Goal: Find specific page/section: Find specific page/section

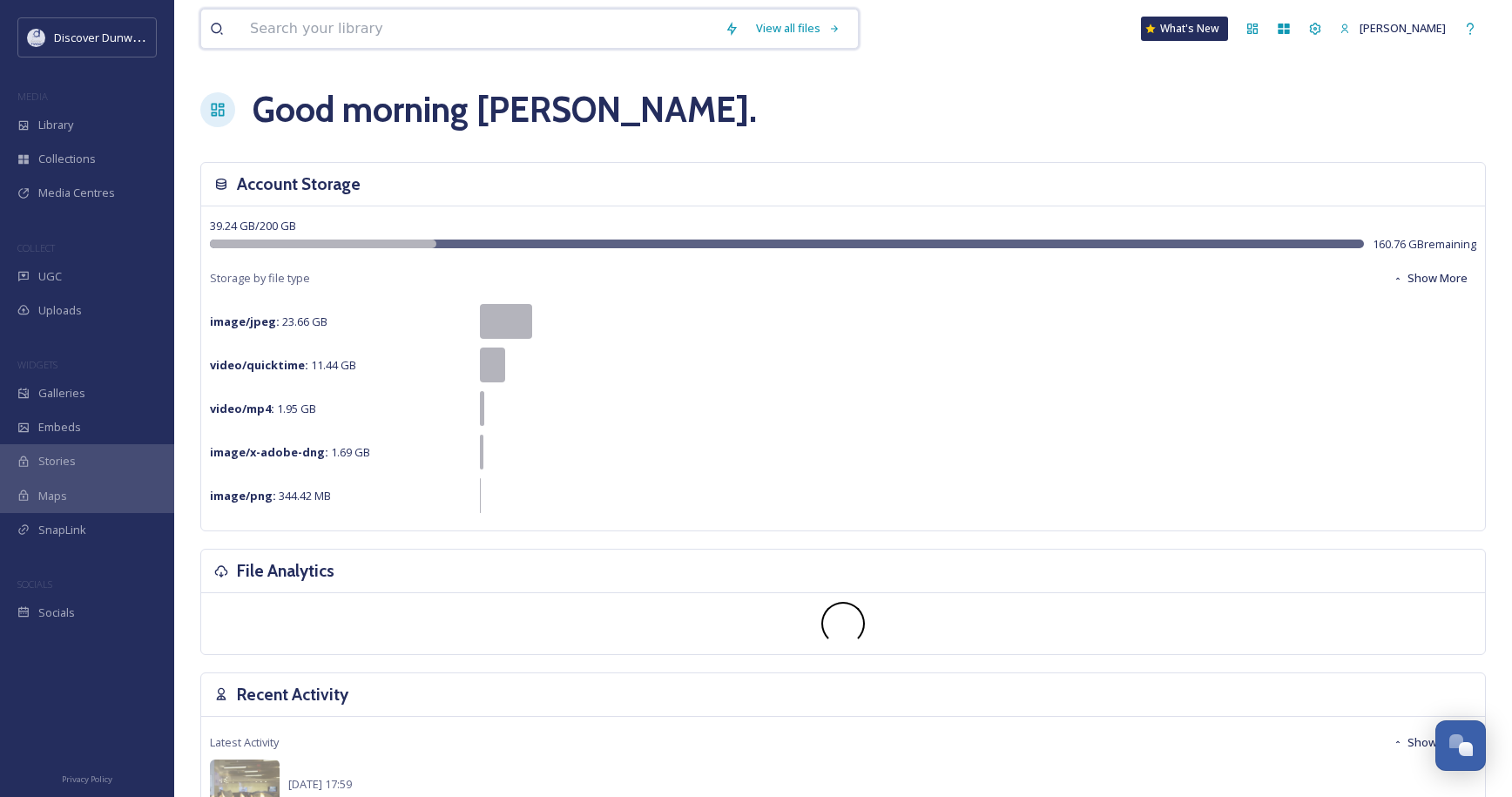
click at [441, 27] on input at bounding box center [479, 28] width 475 height 38
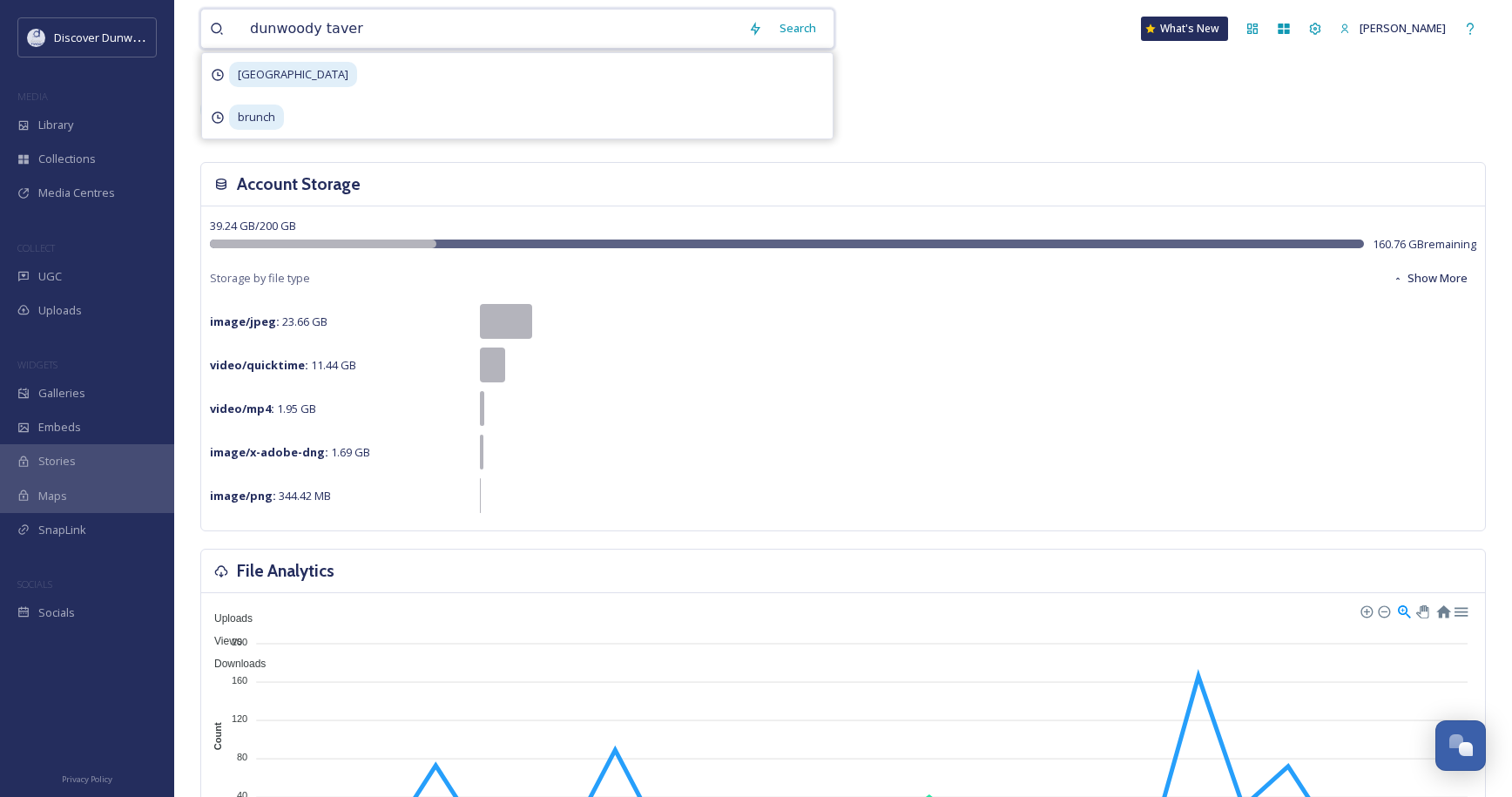
type input "dunwoody tavern"
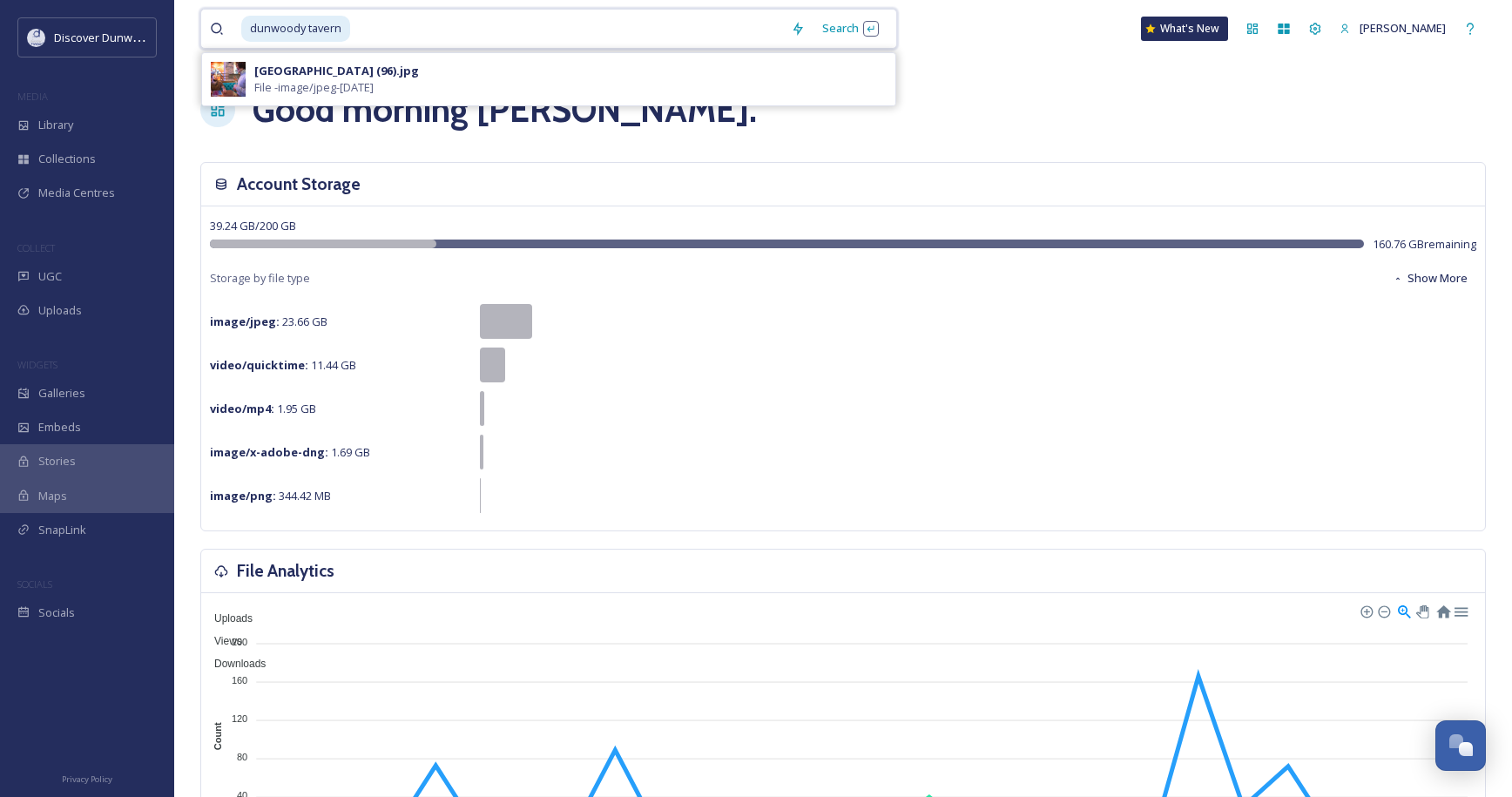
drag, startPoint x: 431, startPoint y: 27, endPoint x: 171, endPoint y: 51, distance: 261.1
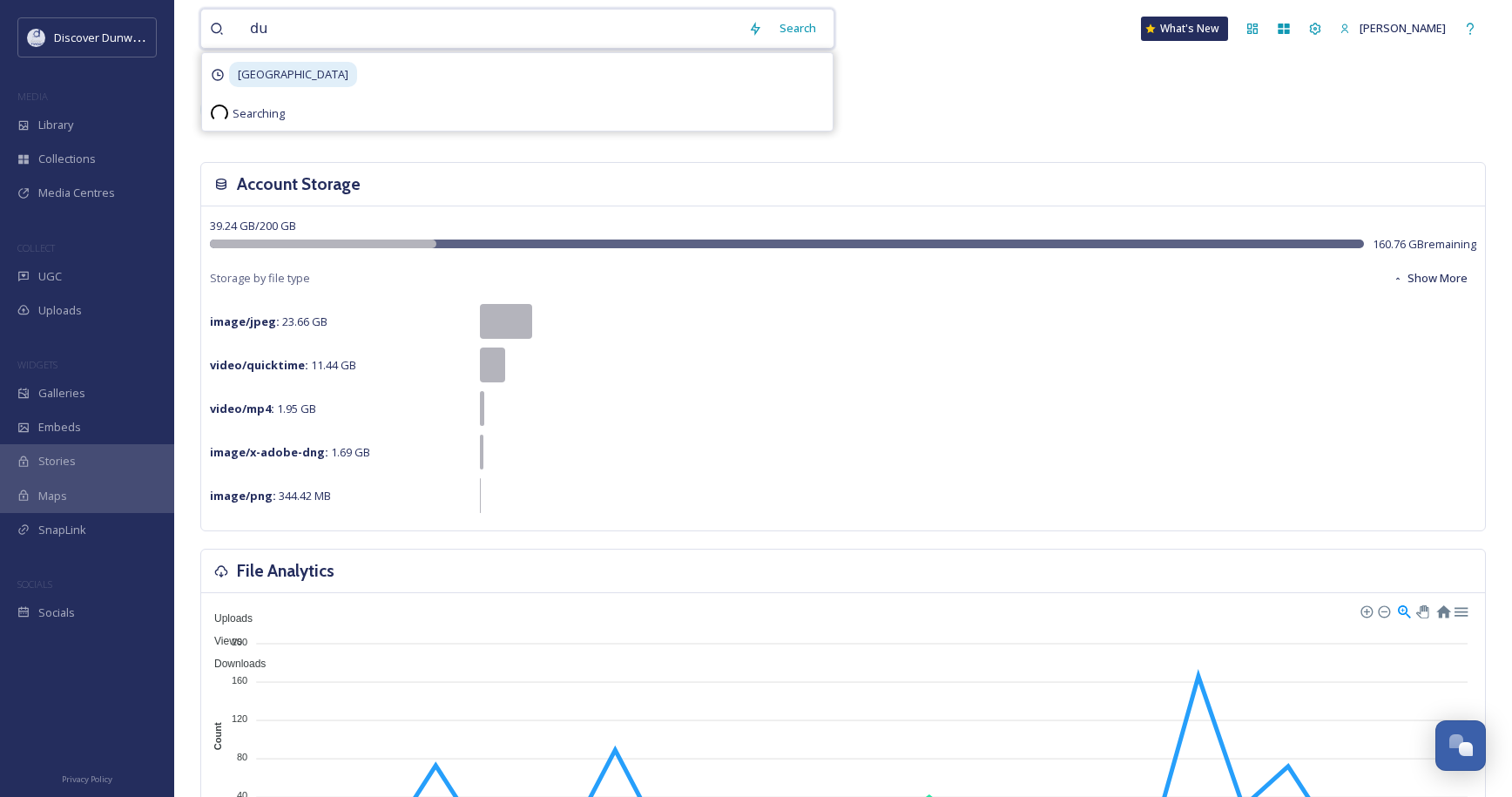
type input "d"
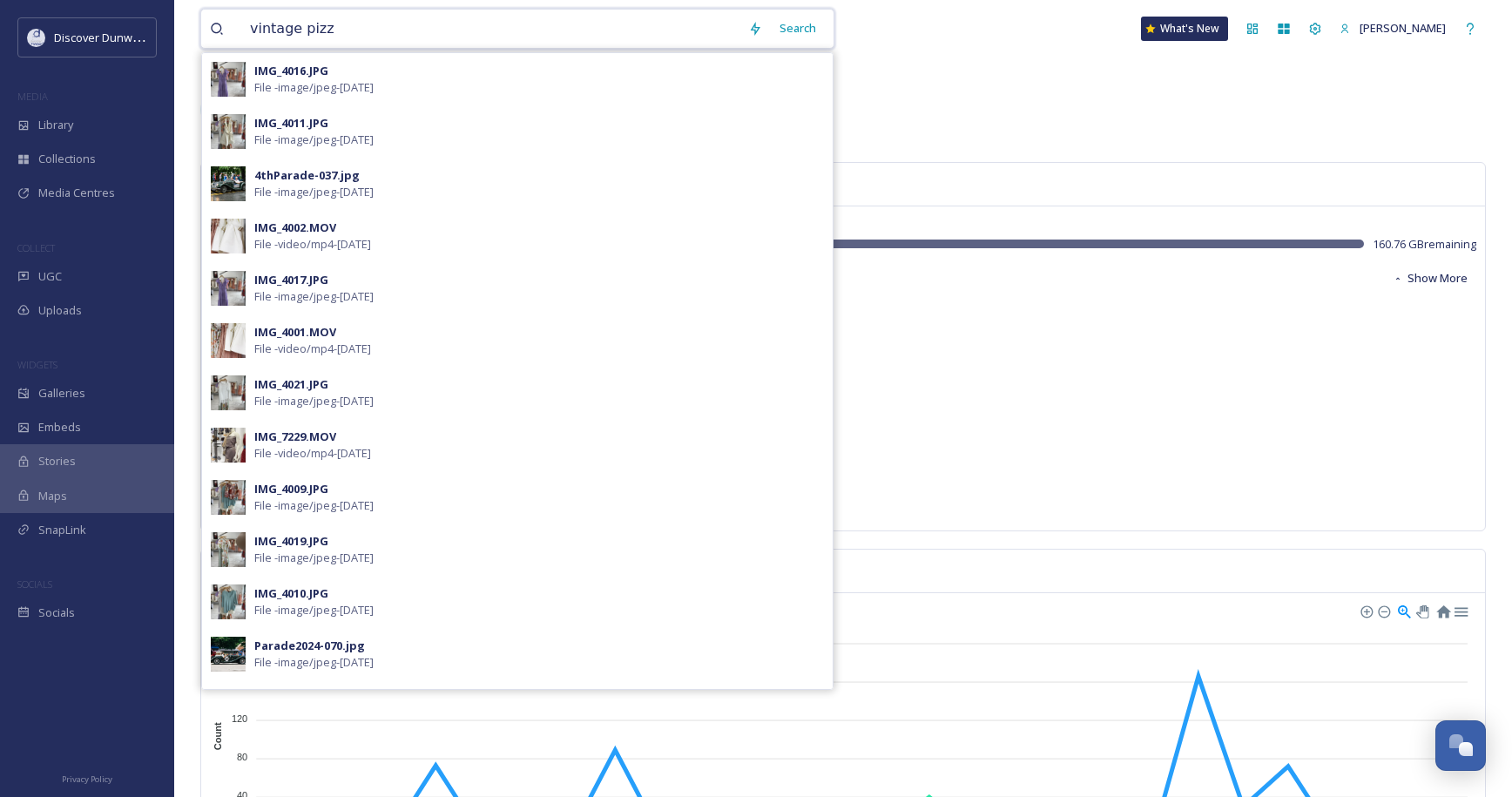
type input "vintage pizza"
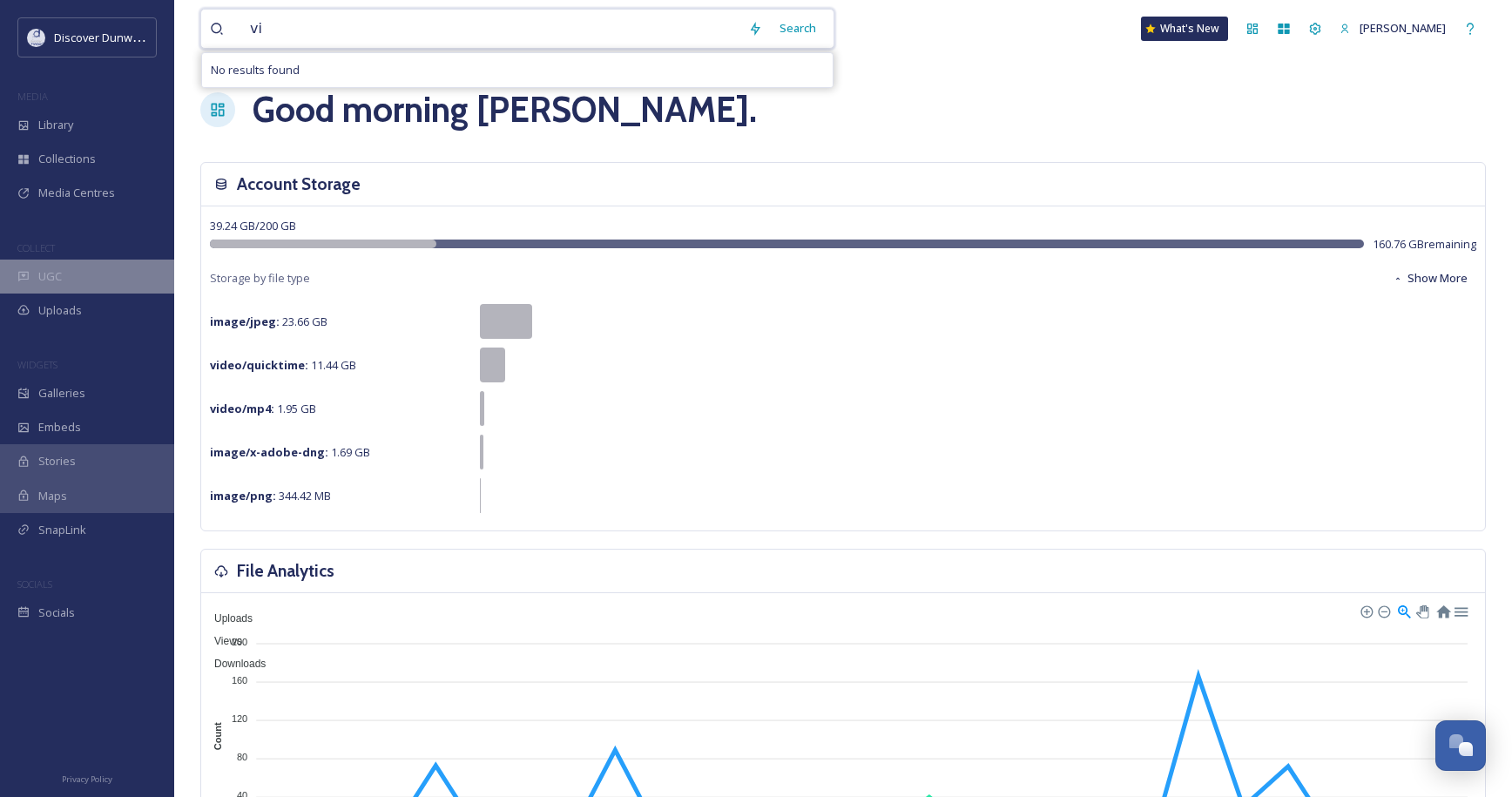
type input "v"
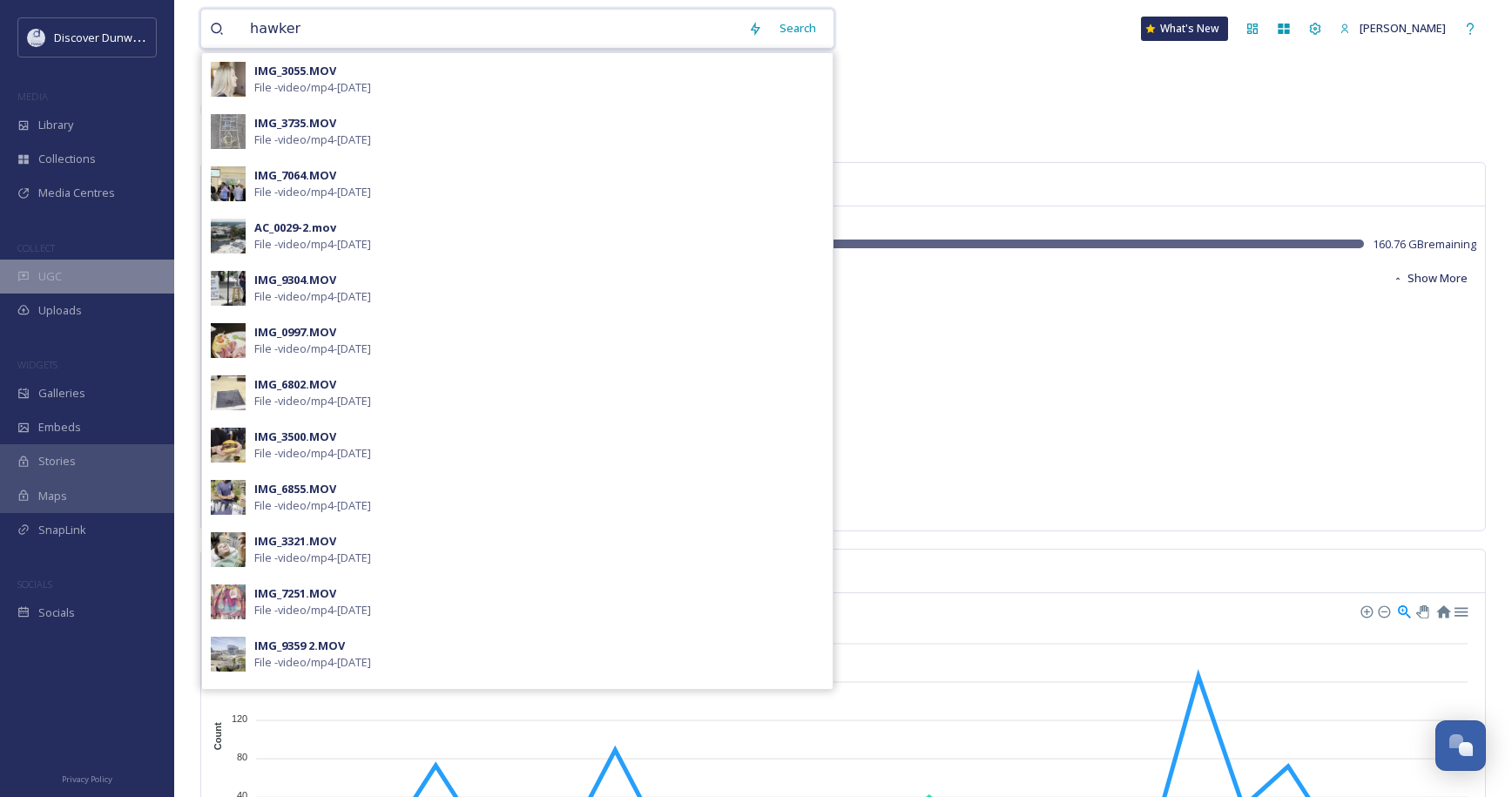
type input "hawkers"
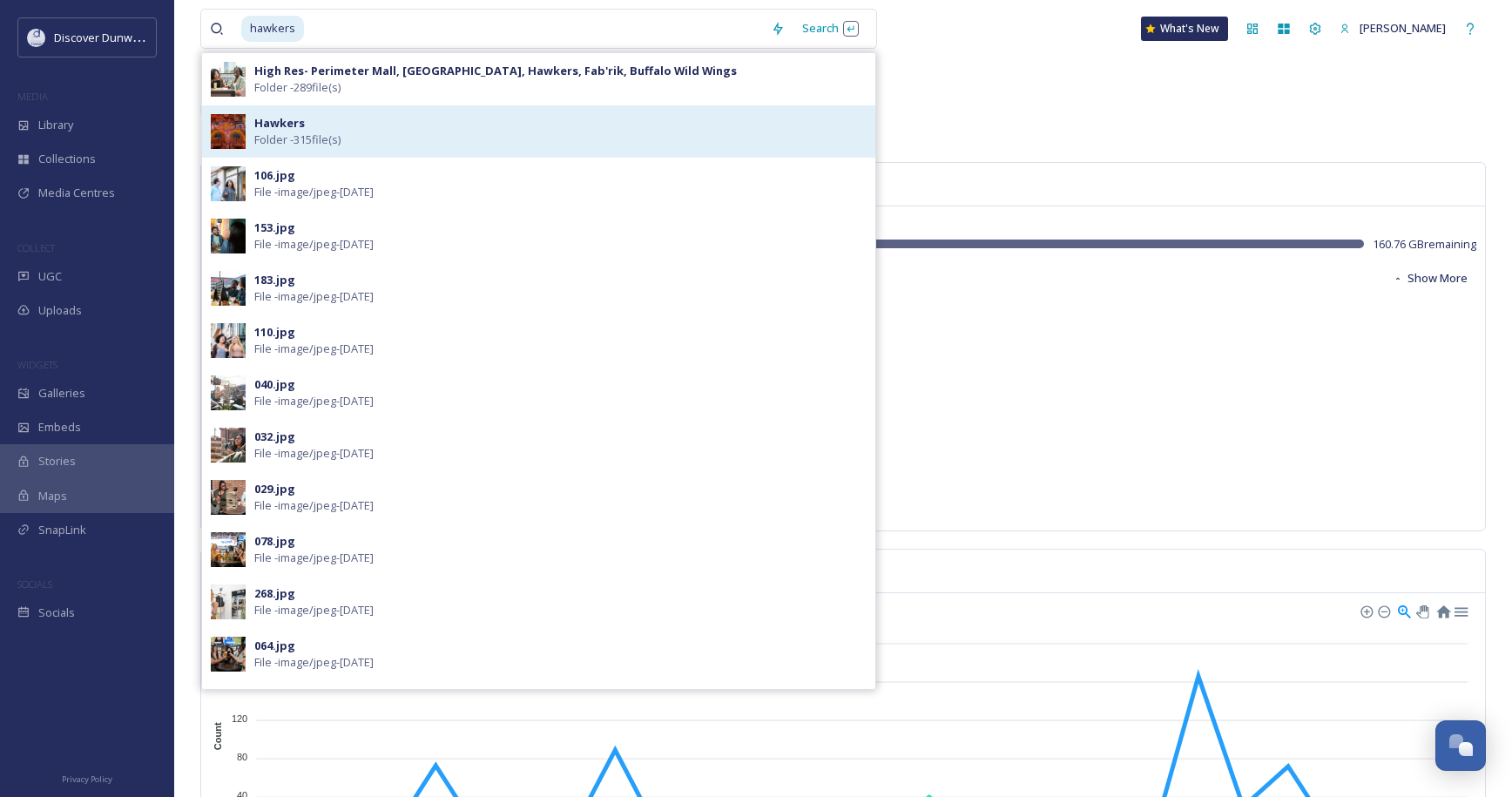
click at [478, 137] on div "Hawkers Folder - 315 file(s)" at bounding box center [560, 131] width 612 height 33
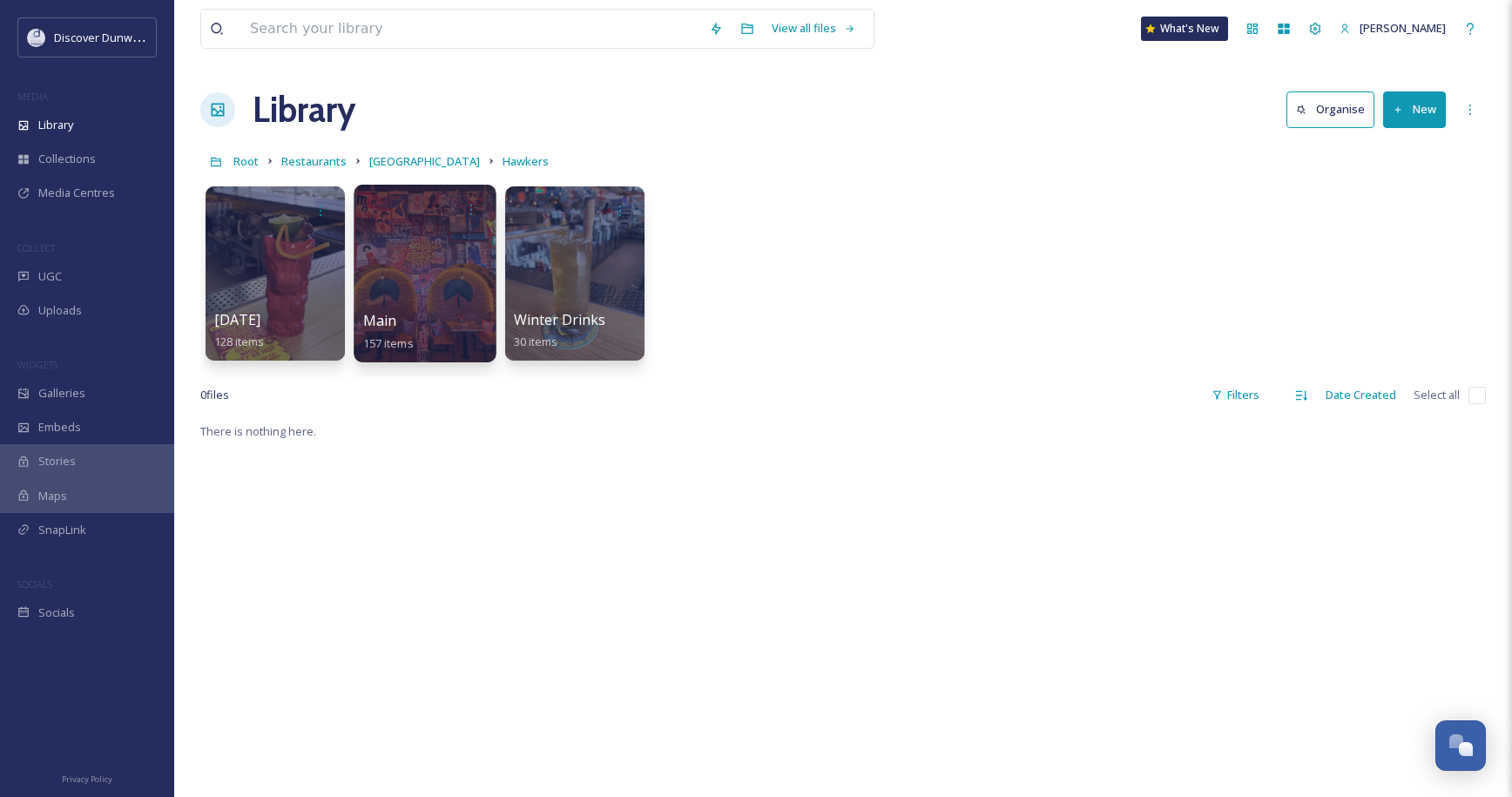
click at [427, 335] on div "Main 157 items" at bounding box center [425, 332] width 124 height 44
click at [435, 277] on div at bounding box center [425, 273] width 142 height 177
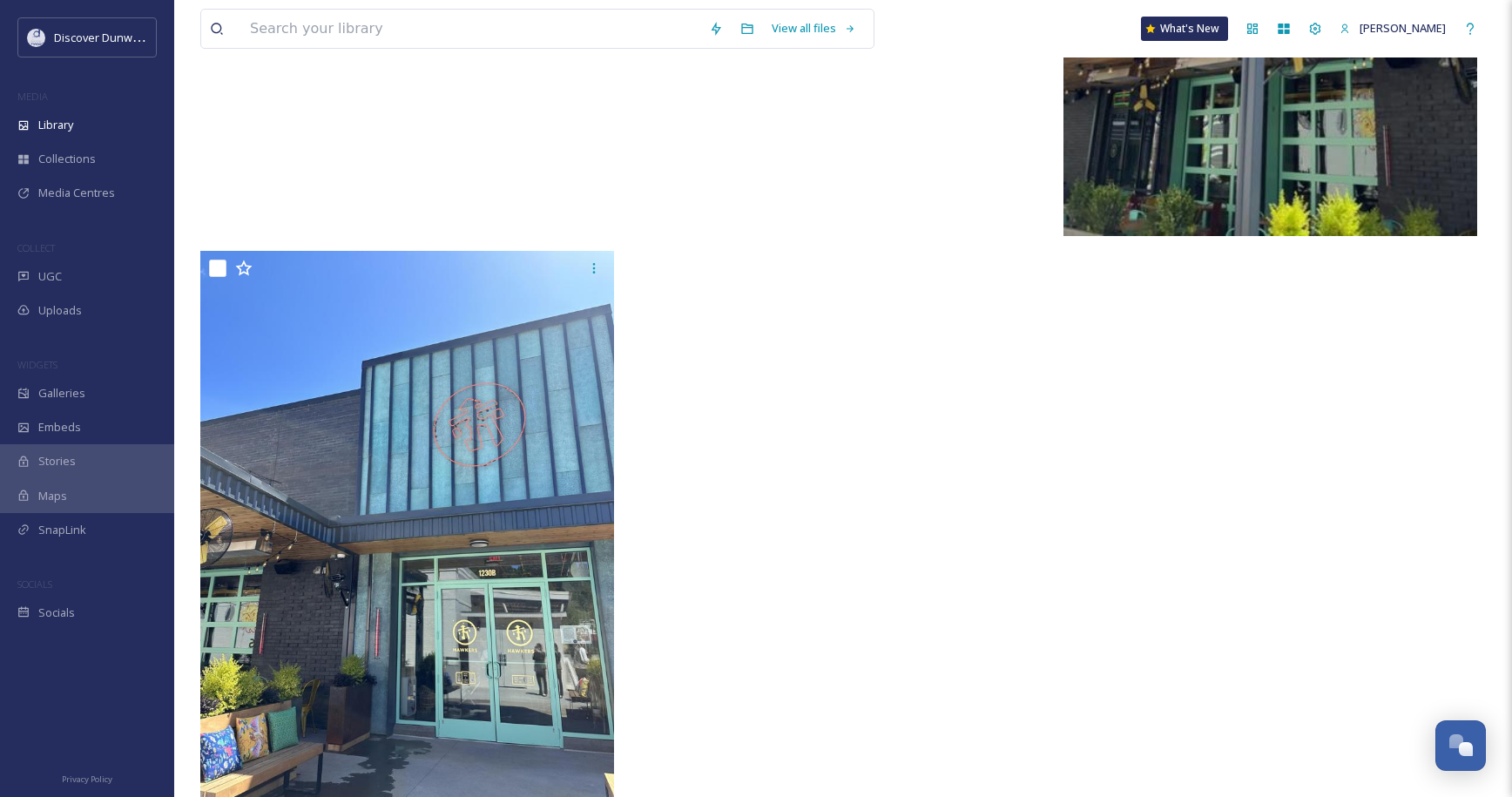
scroll to position [37085, 0]
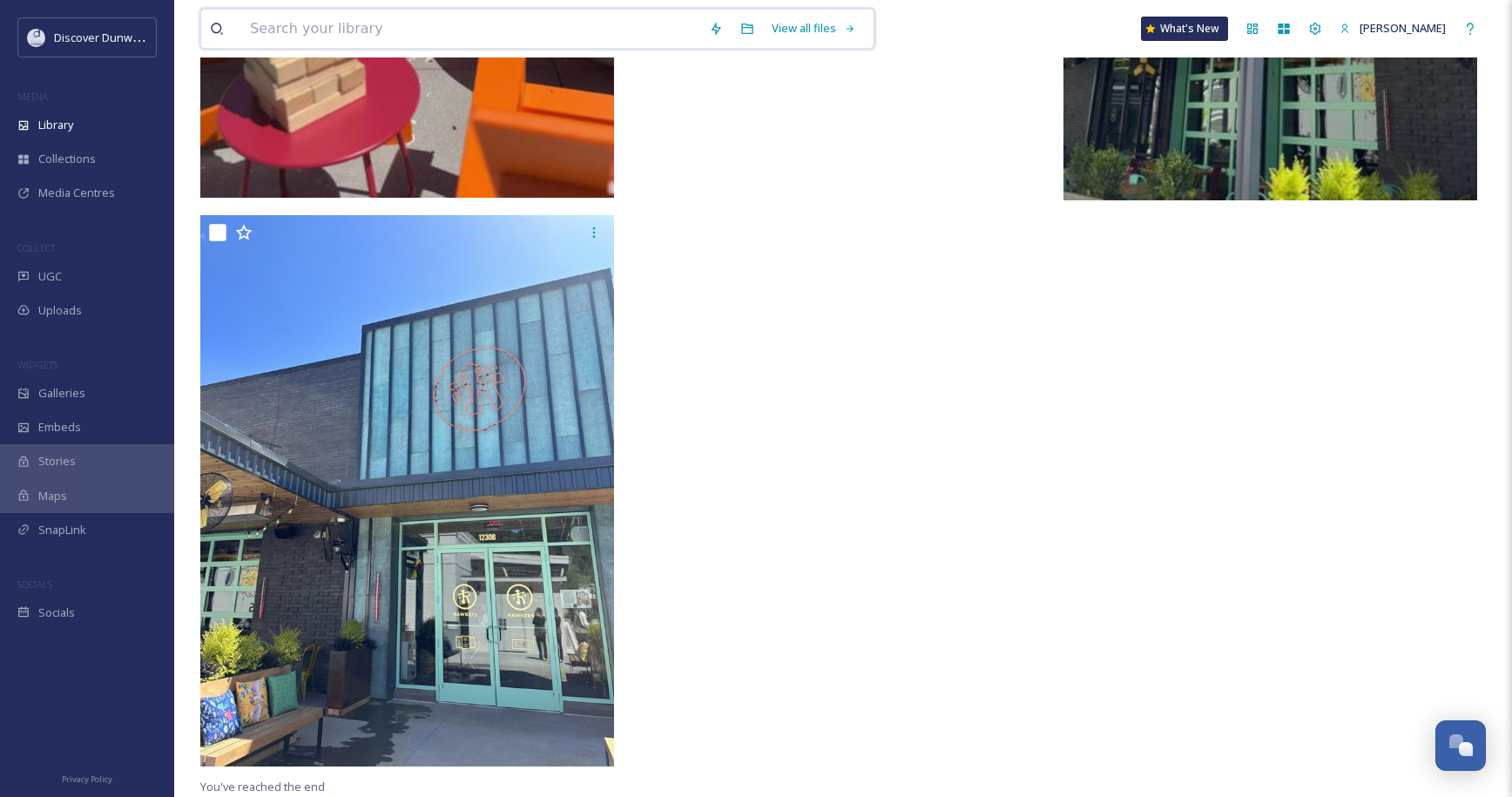
click at [283, 31] on input at bounding box center [471, 28] width 459 height 38
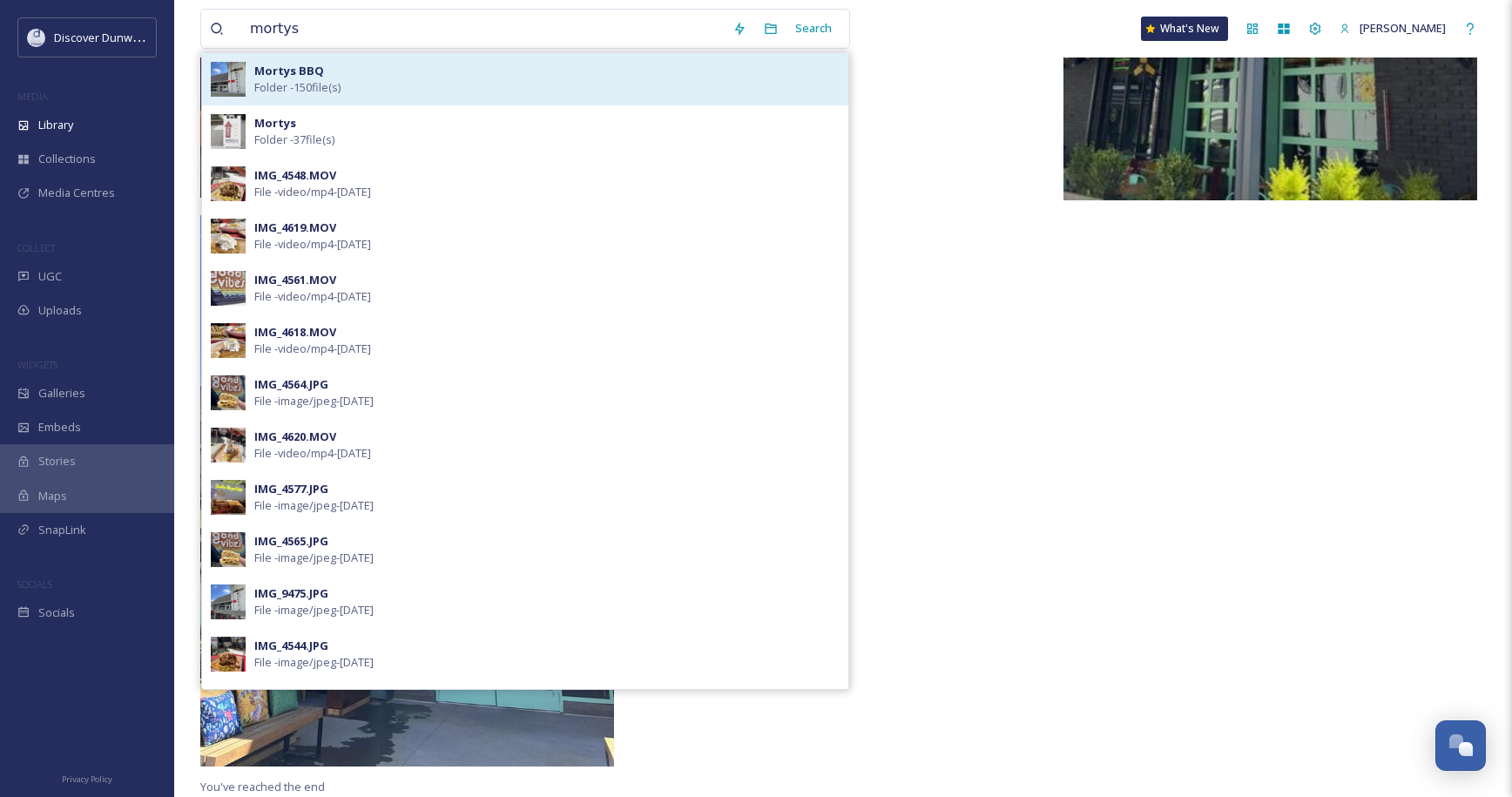
click at [326, 100] on div "Mortys BBQ Folder - 150 file(s)" at bounding box center [525, 79] width 647 height 52
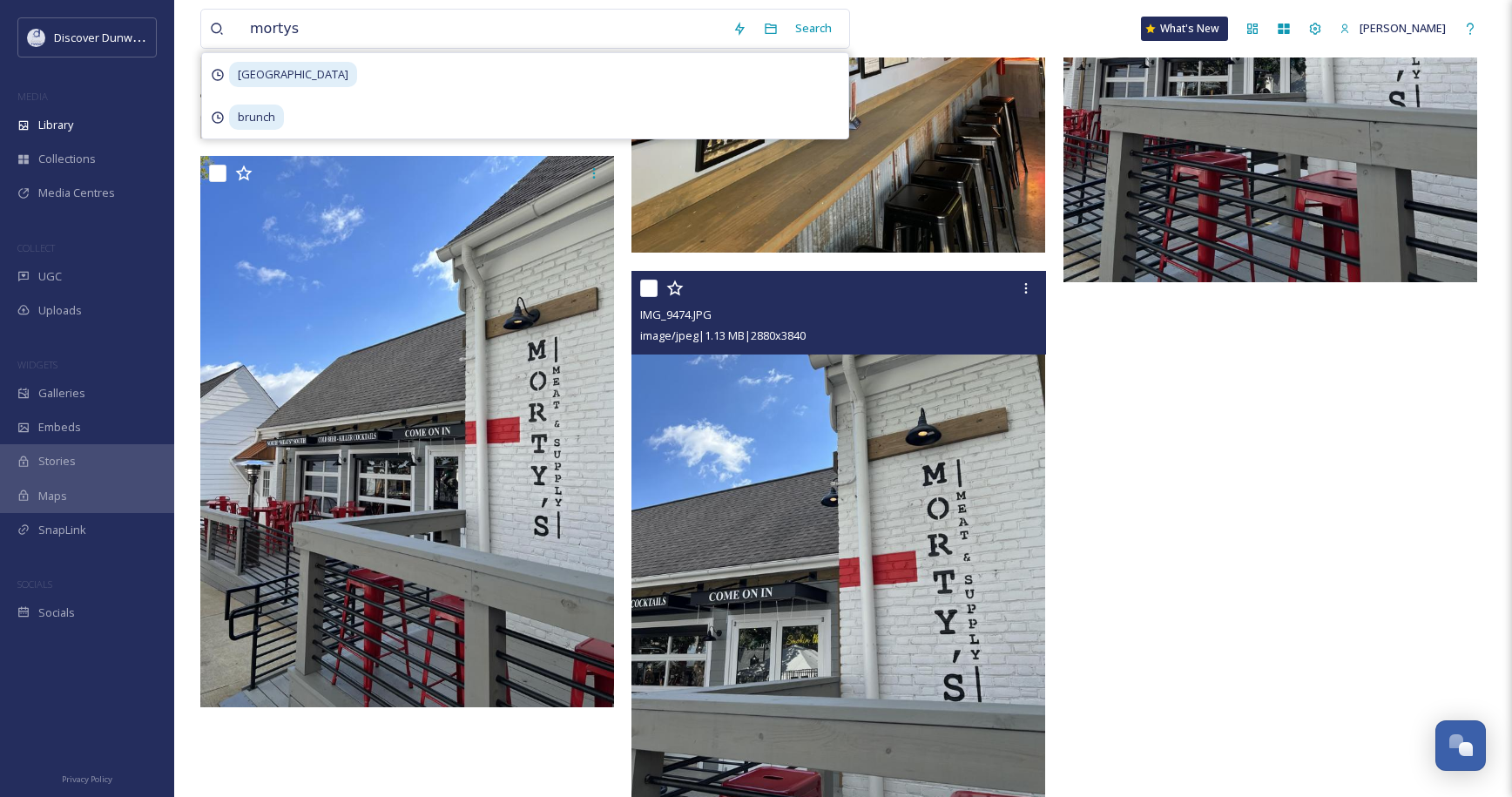
scroll to position [33415, 0]
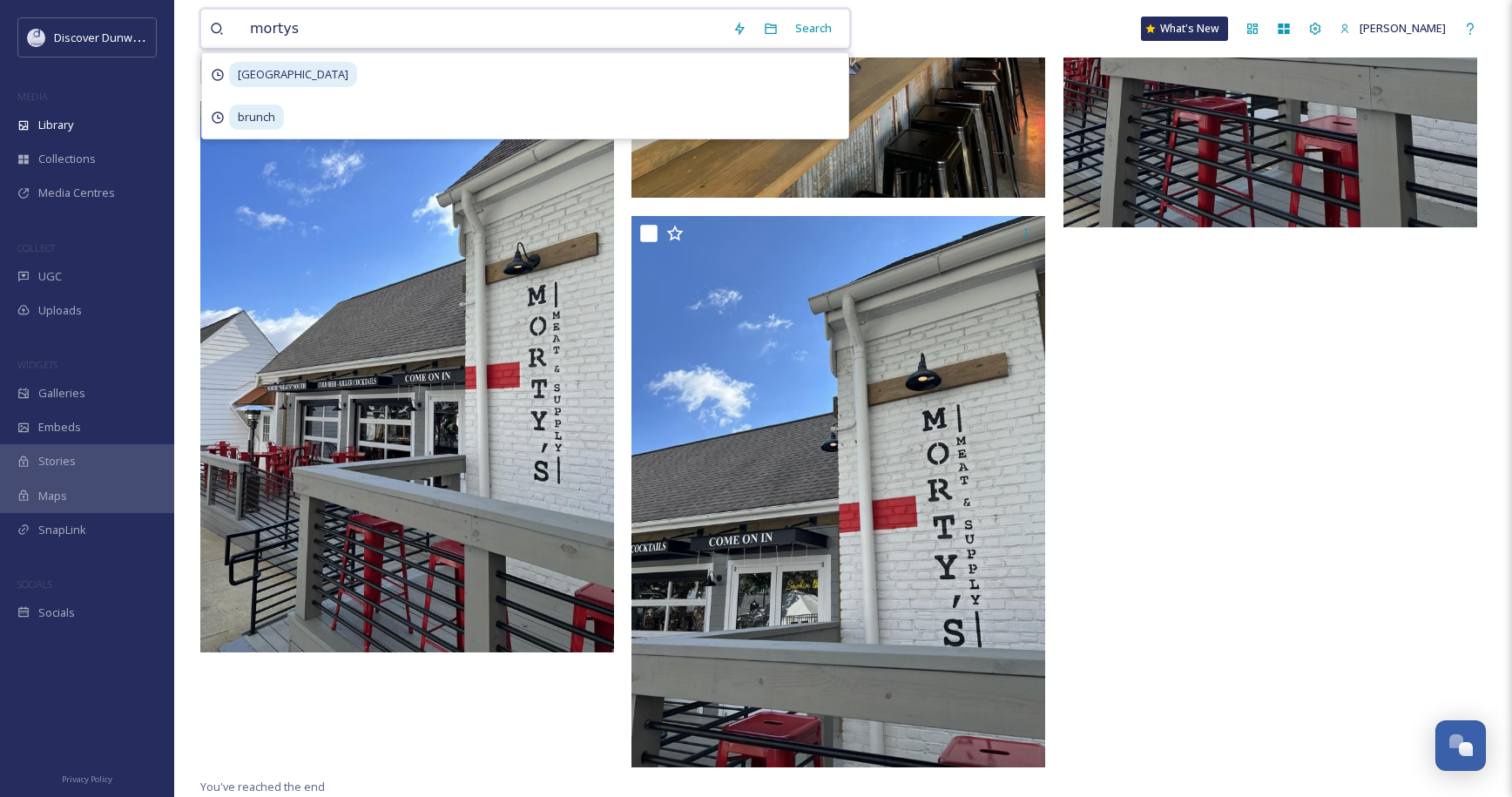
drag, startPoint x: 308, startPoint y: 31, endPoint x: 273, endPoint y: 41, distance: 36.4
click at [254, 28] on input "mortys" at bounding box center [483, 28] width 483 height 38
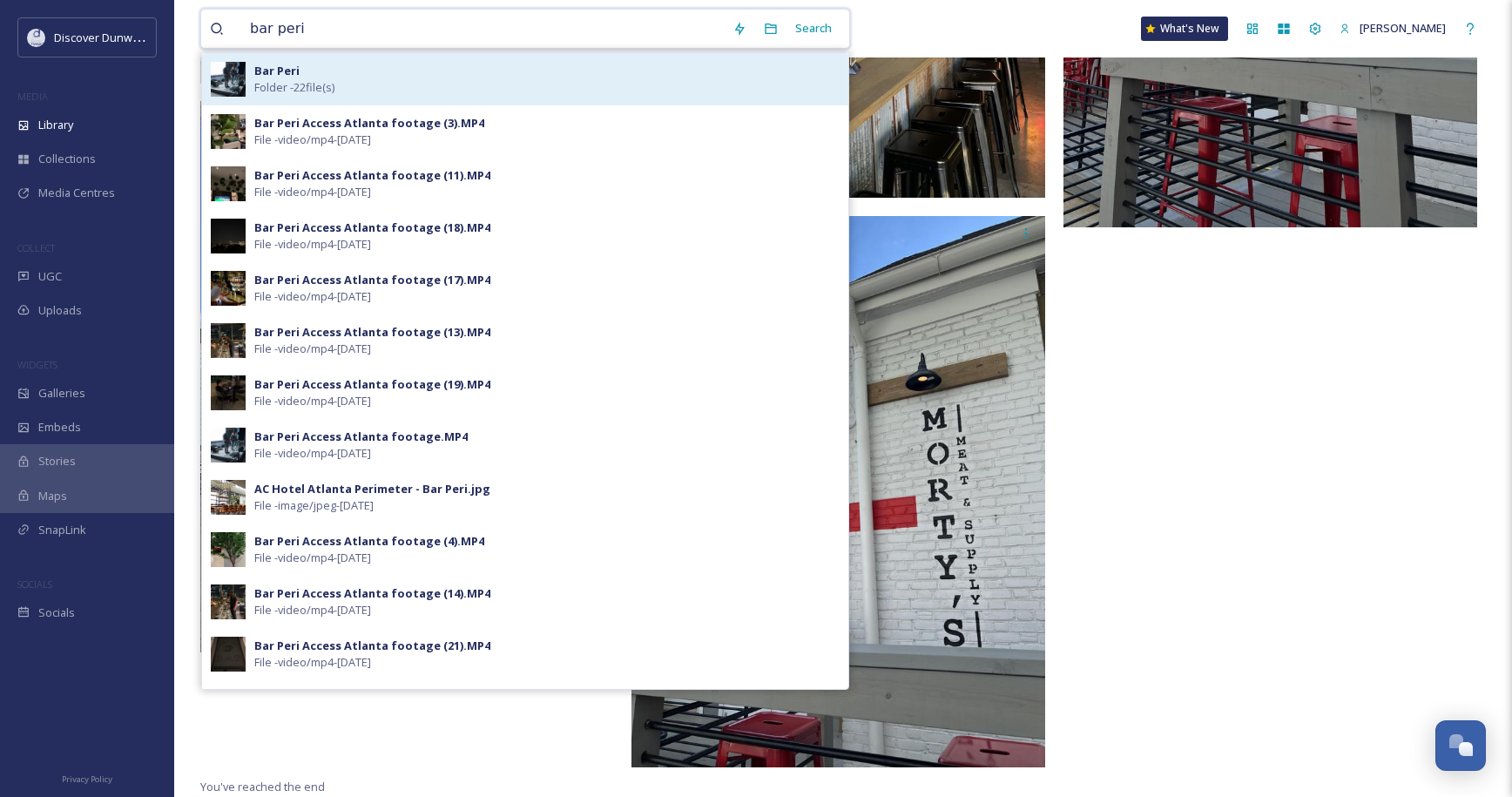
type input "bar peri"
drag, startPoint x: 295, startPoint y: 75, endPoint x: 311, endPoint y: 81, distance: 17.1
click at [311, 81] on div "Bar Peri Folder - 22 file(s)" at bounding box center [546, 79] width 585 height 33
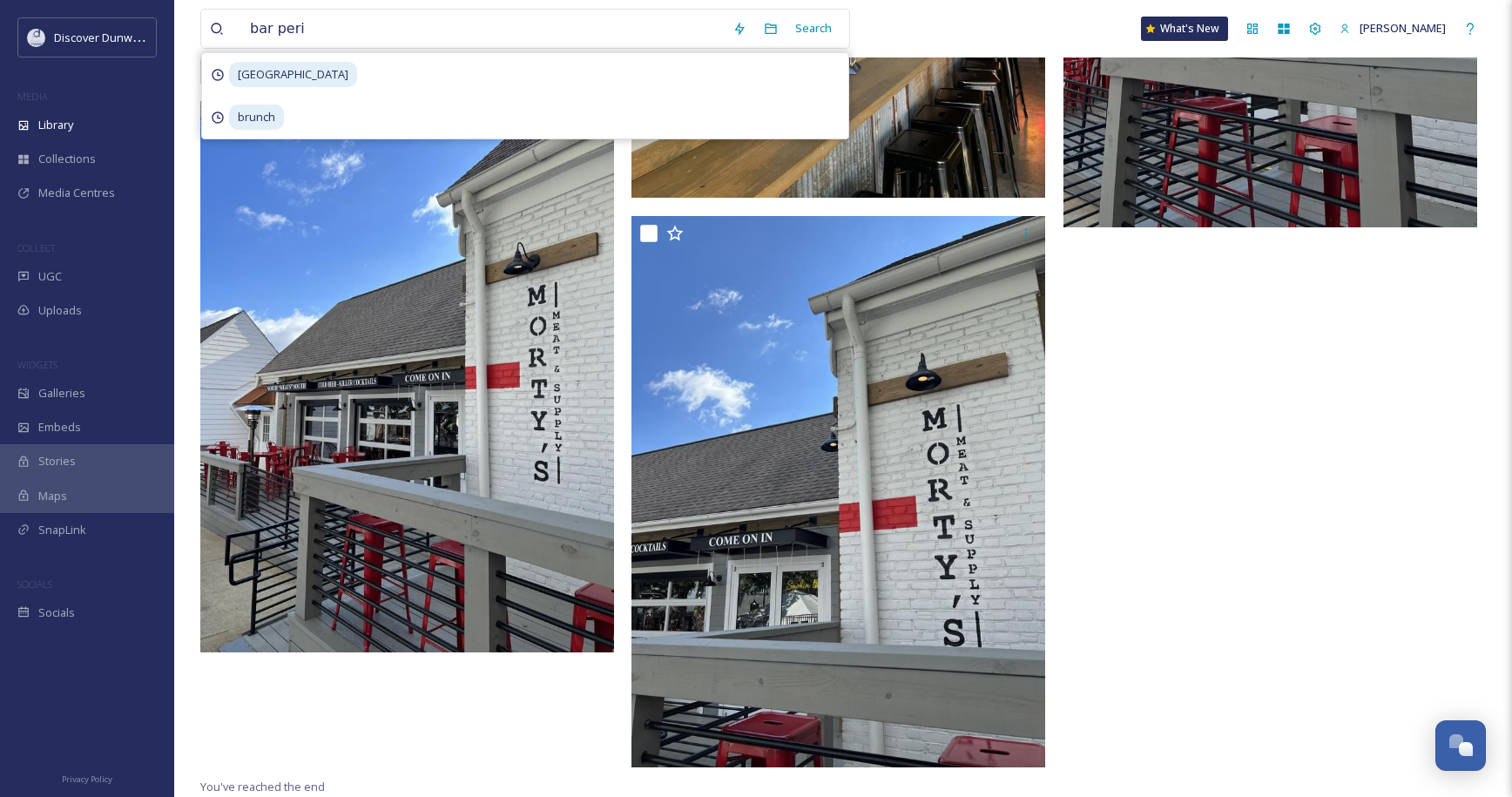
click at [357, 72] on span "[GEOGRAPHIC_DATA]" at bounding box center [293, 74] width 128 height 26
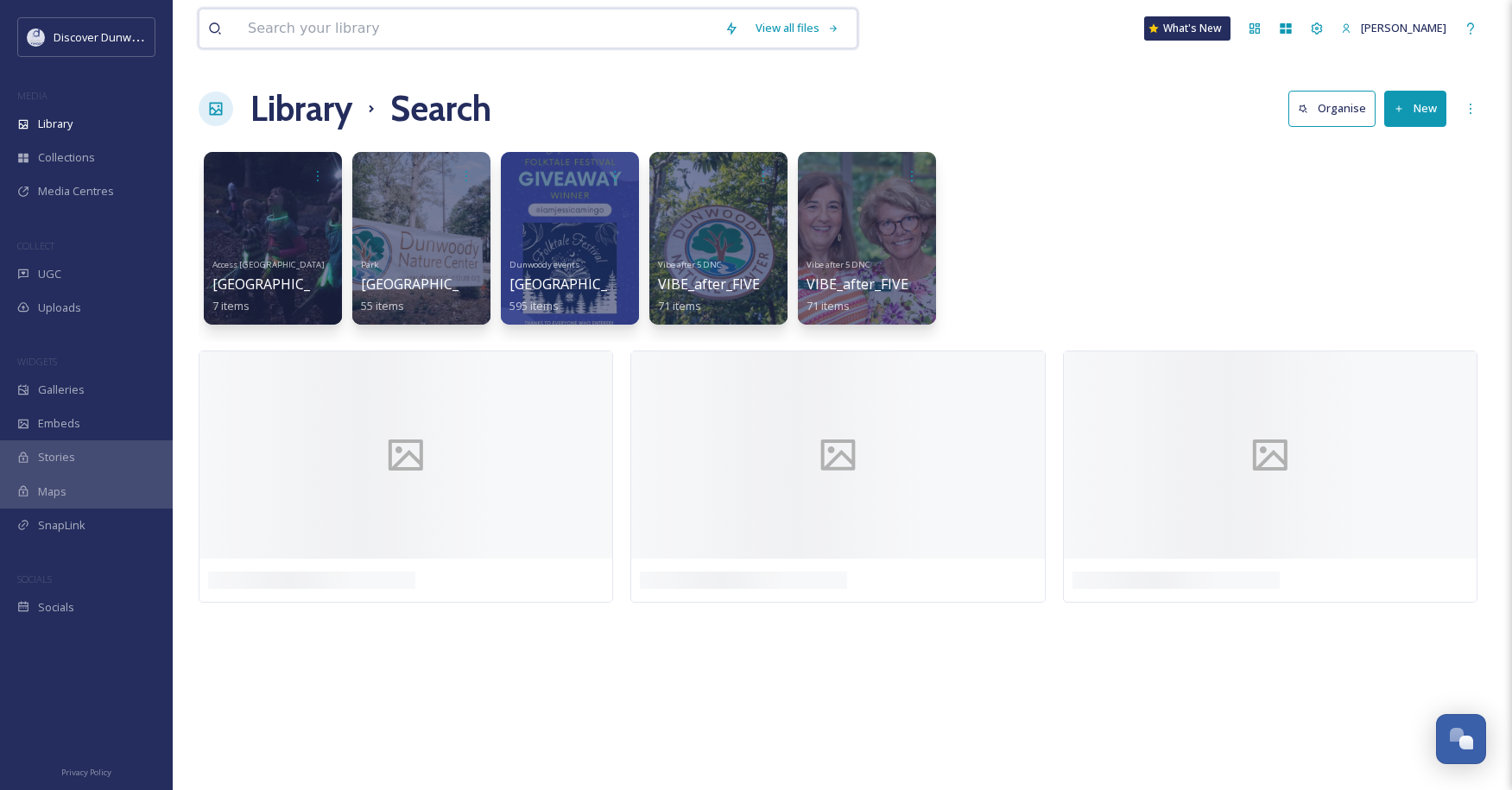
click at [413, 16] on input at bounding box center [477, 28] width 476 height 38
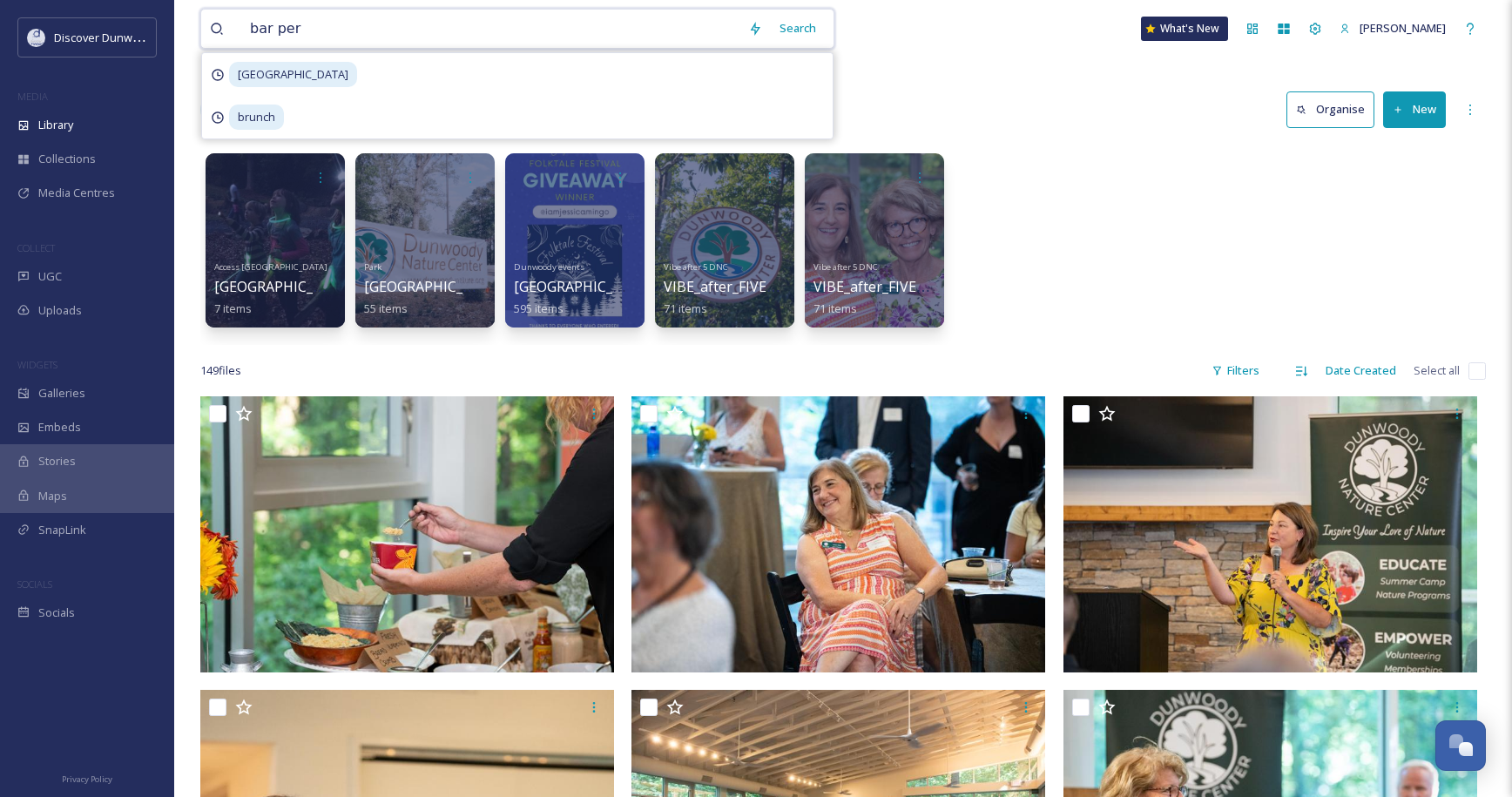
type input "bar peri"
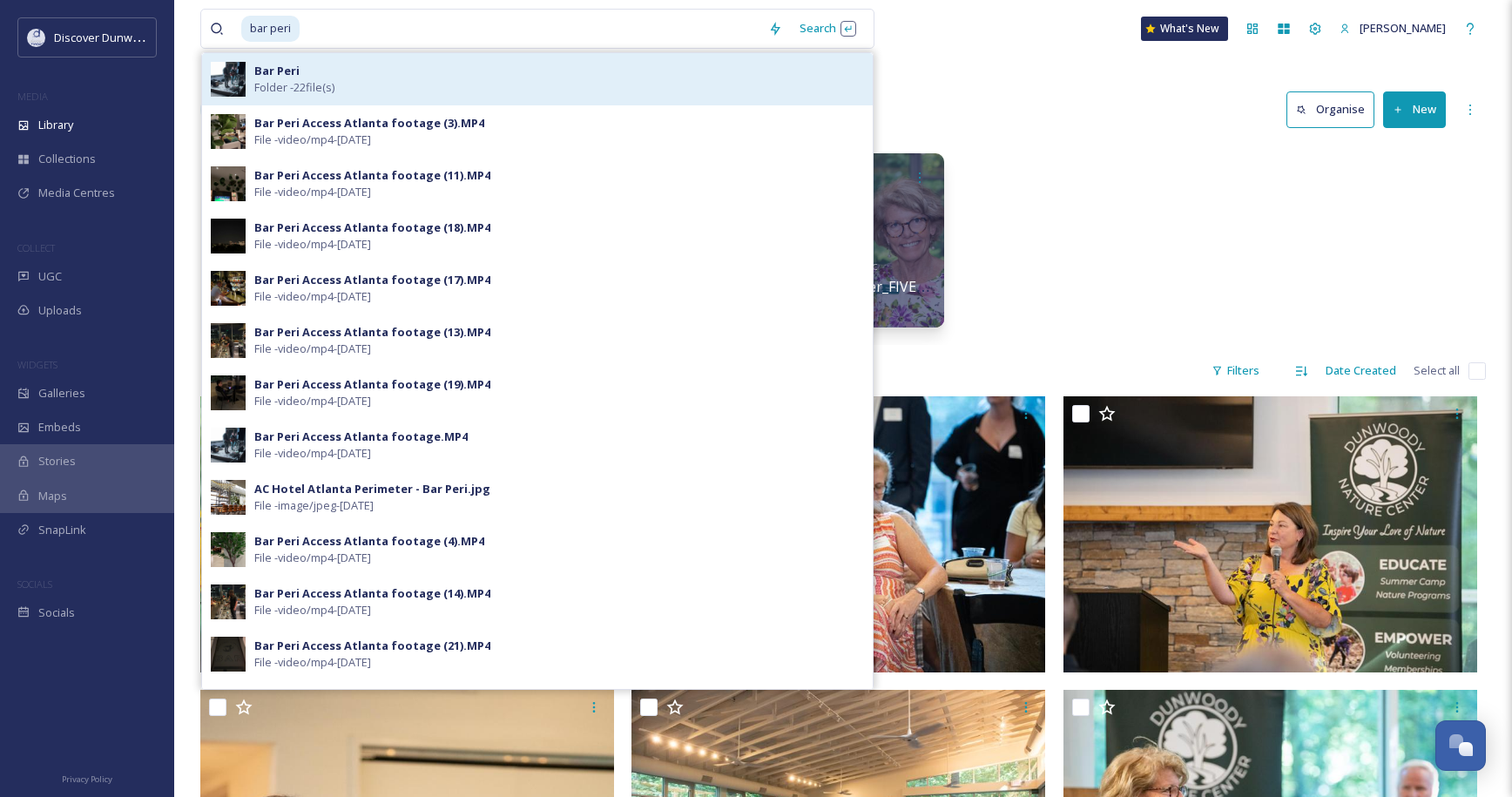
click at [442, 73] on div "Bar Peri Folder - 22 file(s)" at bounding box center [558, 79] width 610 height 33
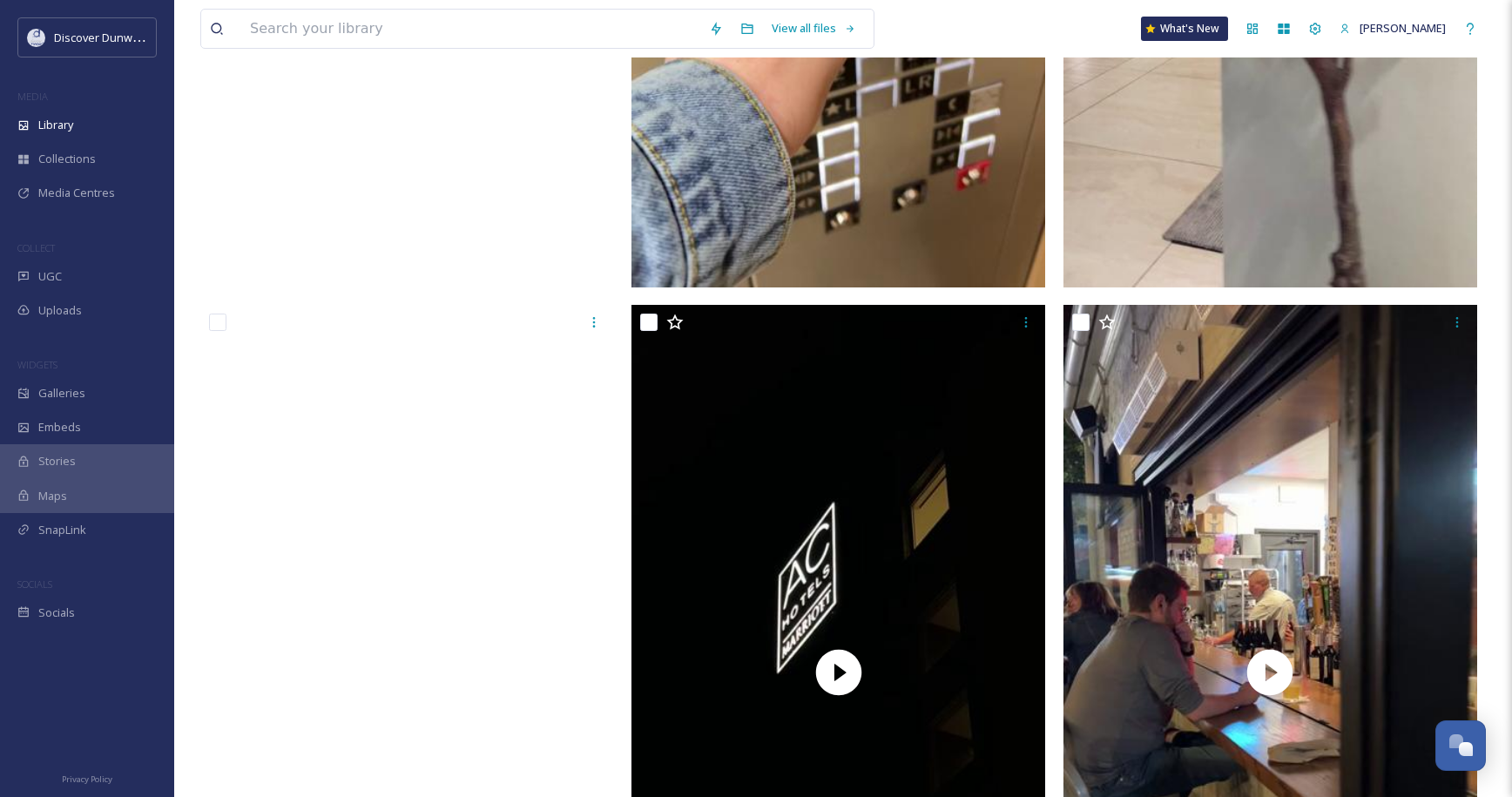
scroll to position [4430, 0]
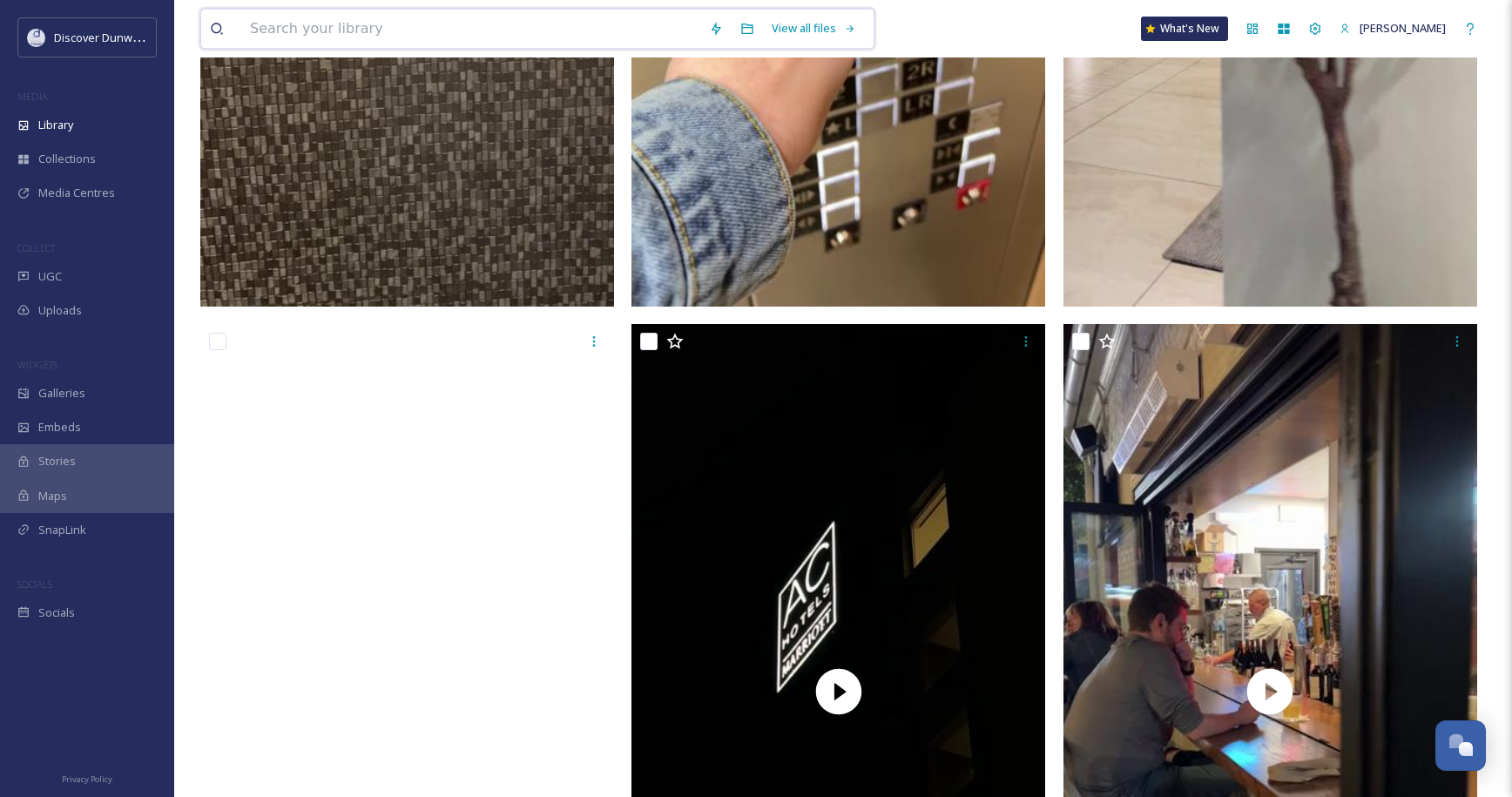
click at [358, 25] on input at bounding box center [471, 28] width 459 height 38
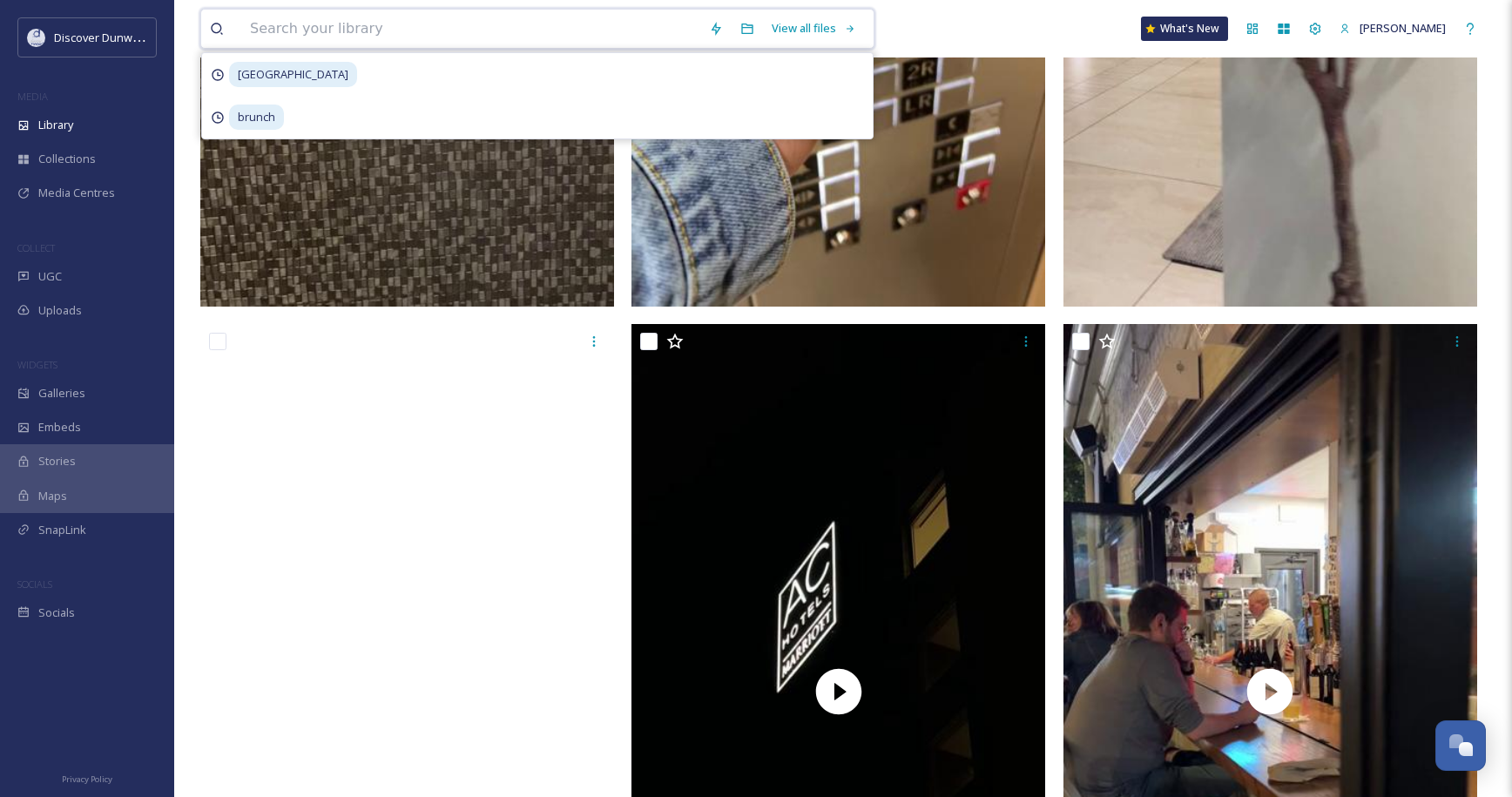
type input ";"
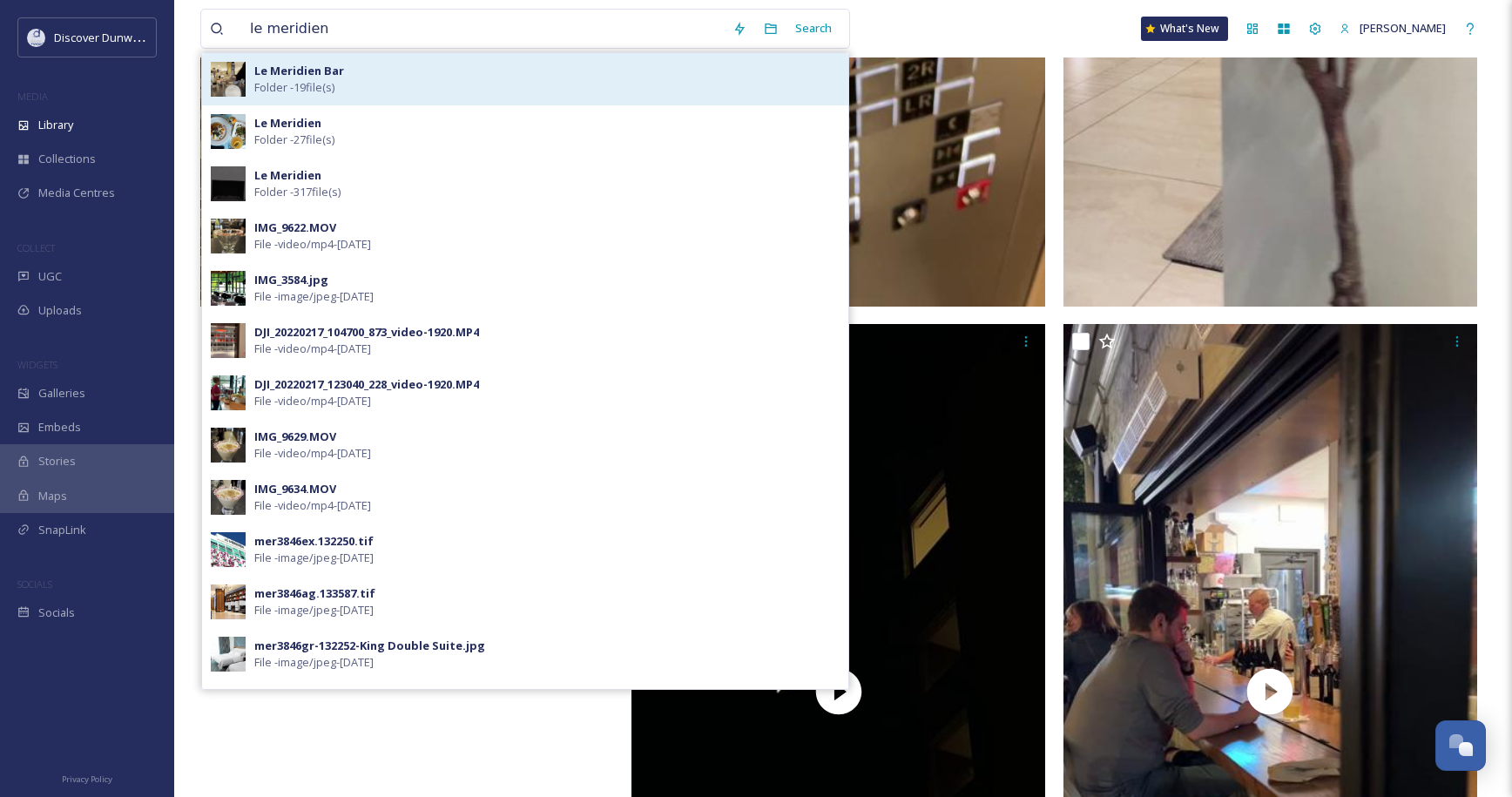
click at [347, 64] on div "Le Meridien Bar Folder - 19 file(s)" at bounding box center [546, 79] width 585 height 33
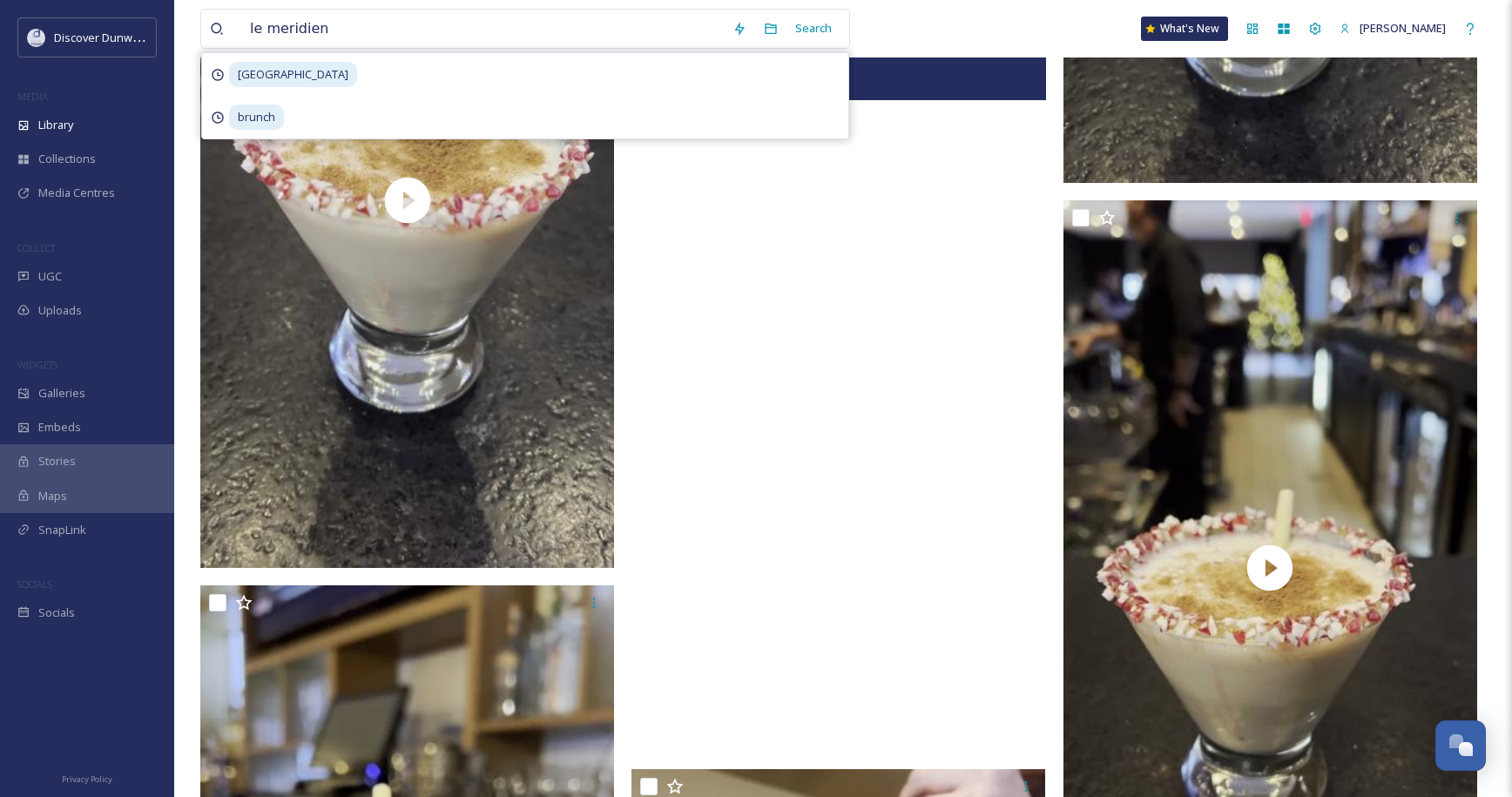
scroll to position [2517, 0]
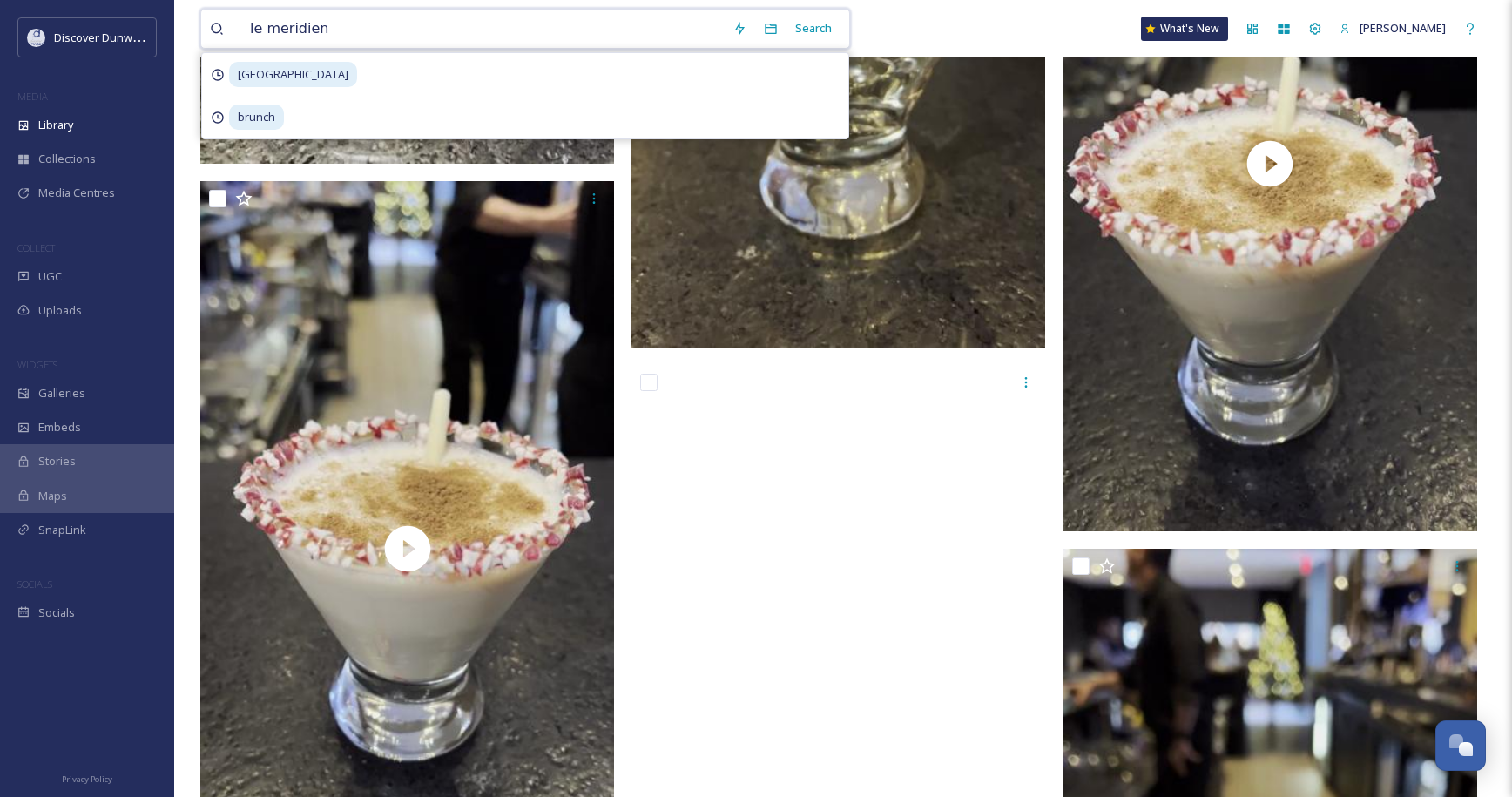
drag, startPoint x: 411, startPoint y: 30, endPoint x: 241, endPoint y: 49, distance: 171.1
click at [241, 49] on div "le meridien Search [GEOGRAPHIC_DATA] brunch What's New Zoe" at bounding box center [843, 28] width 1285 height 58
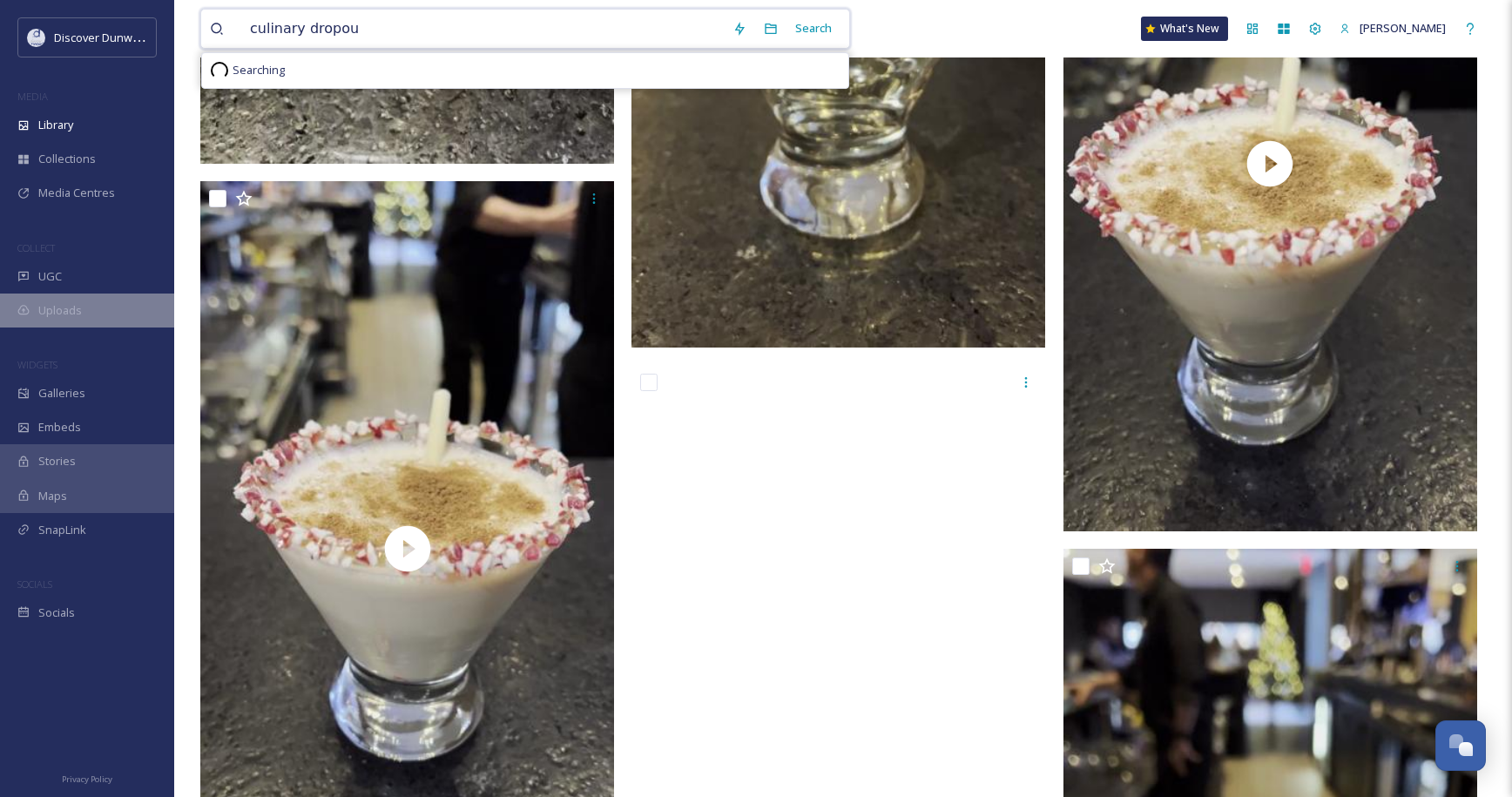
type input "culinary dropout"
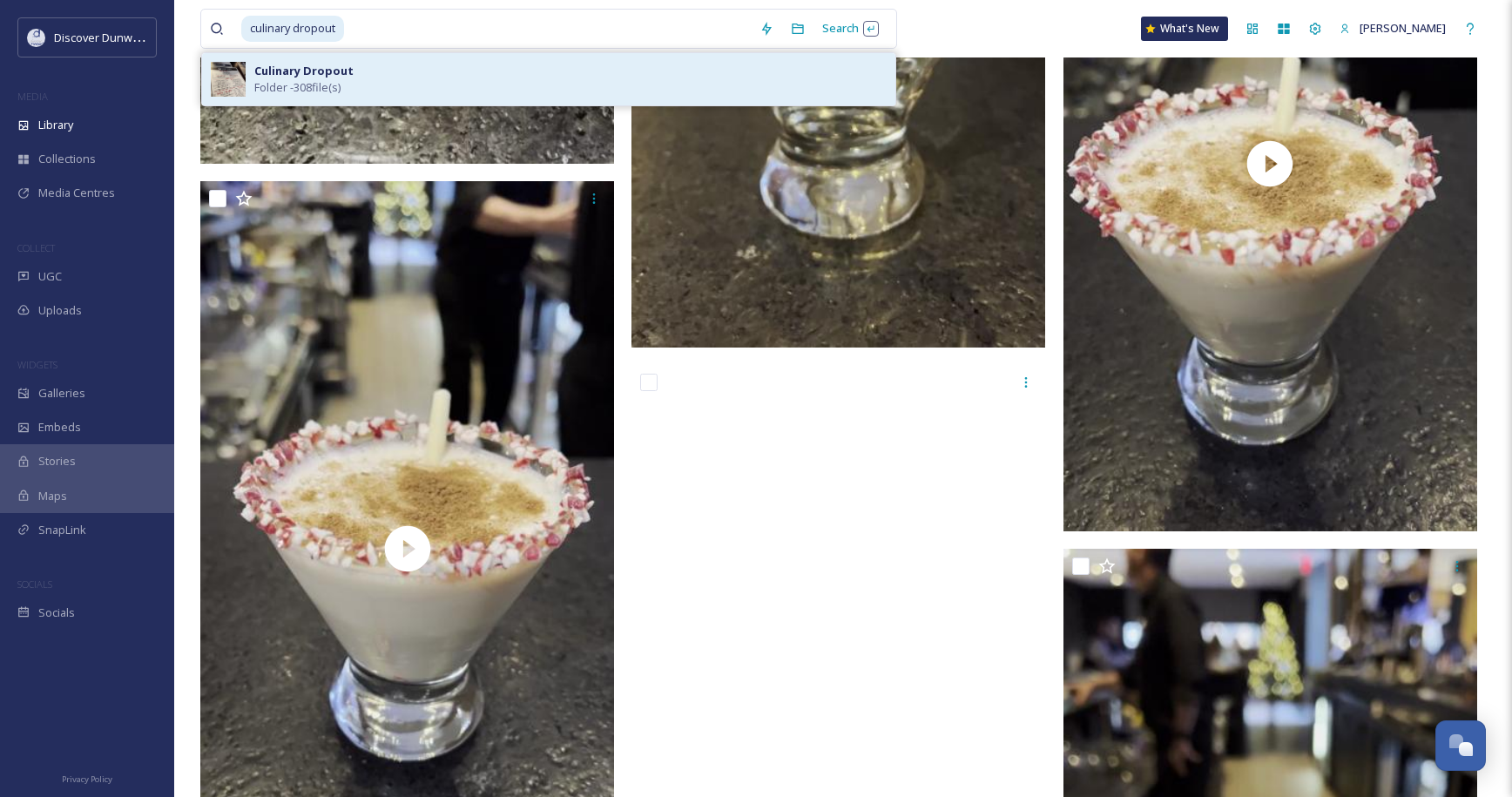
click at [439, 73] on div "Culinary Dropout Folder - 308 file(s)" at bounding box center [570, 79] width 632 height 33
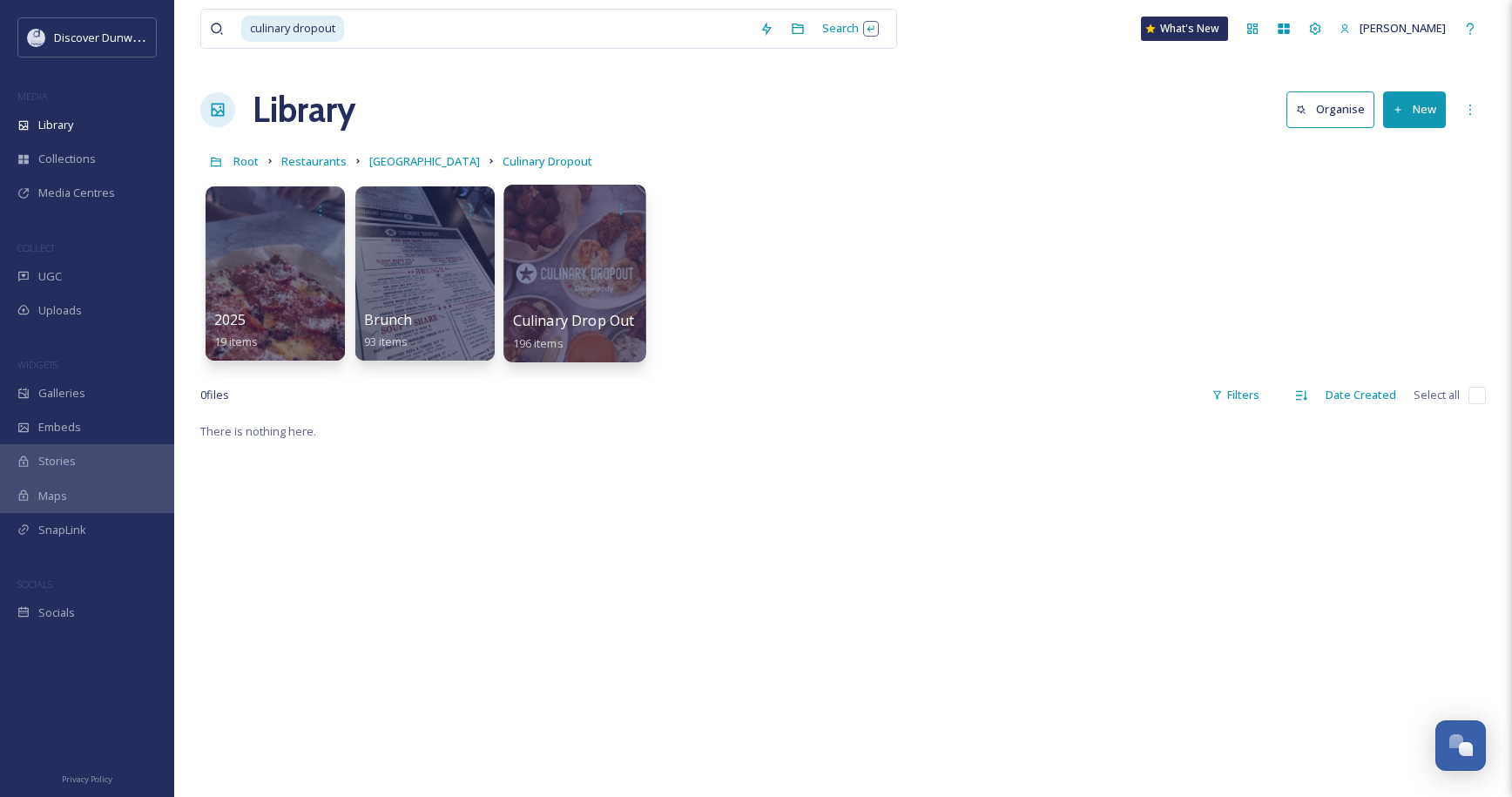
click at [519, 279] on div at bounding box center [574, 273] width 142 height 177
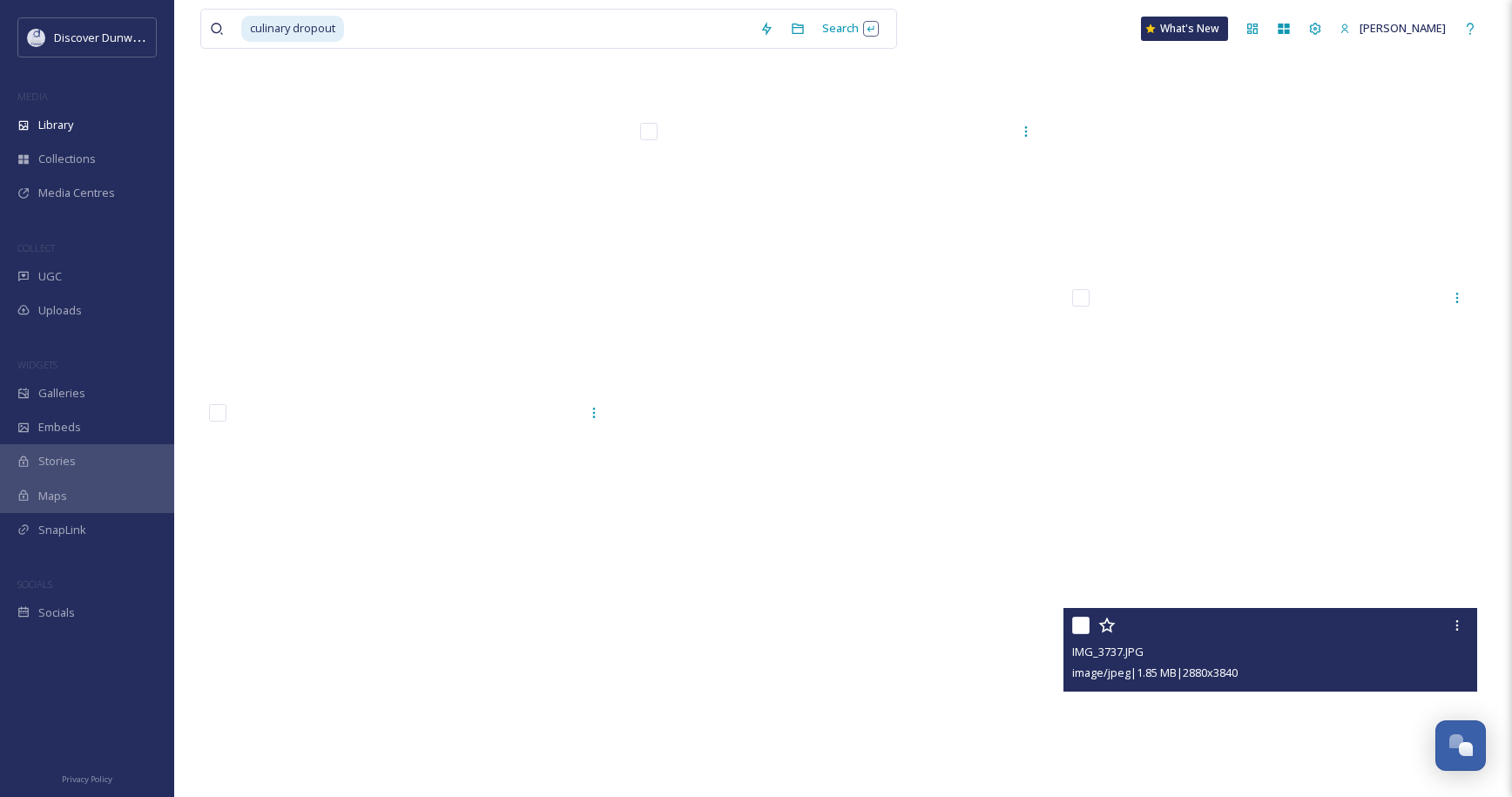
scroll to position [18026, 0]
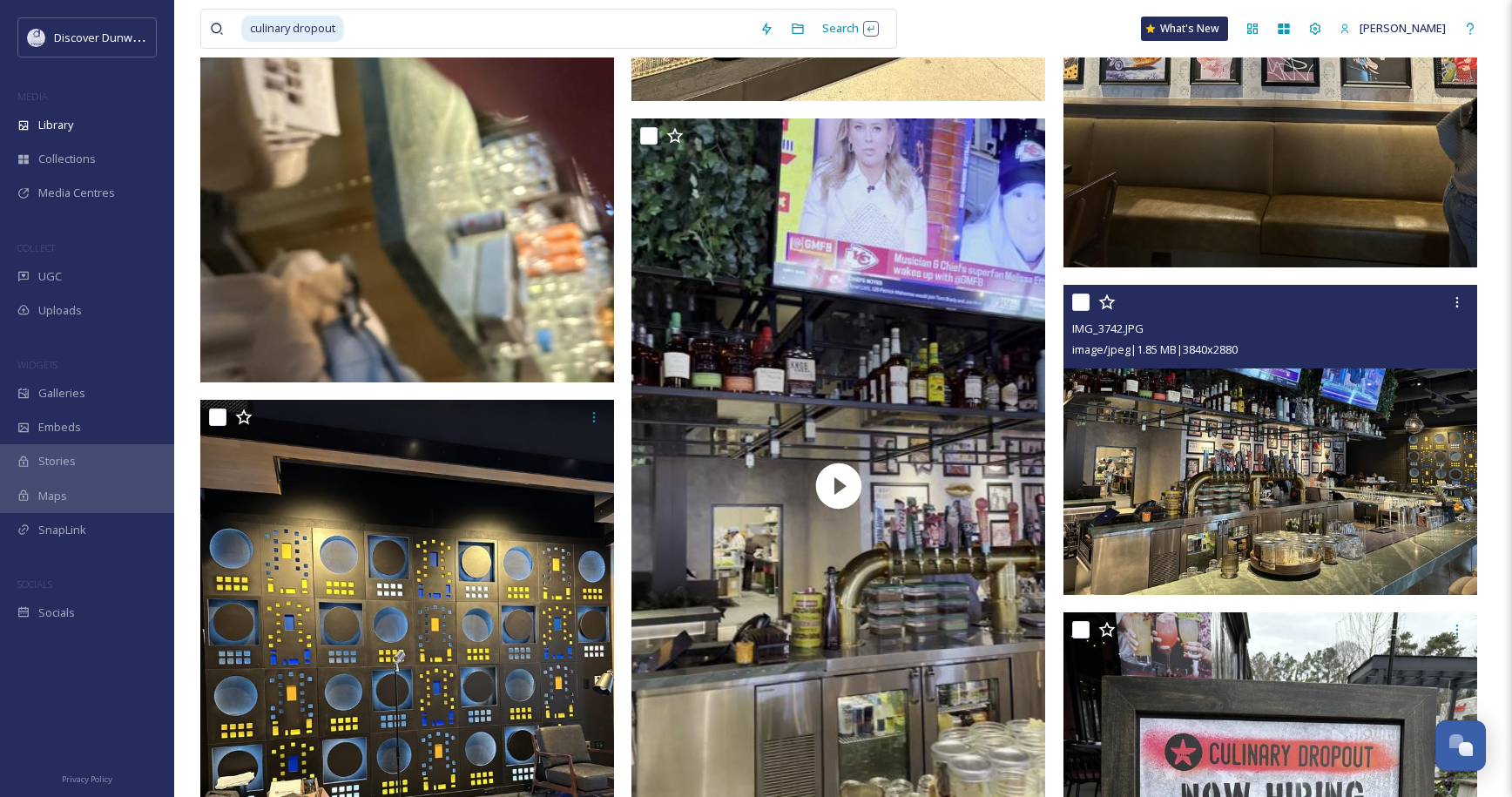
click at [1151, 487] on img at bounding box center [1270, 439] width 413 height 310
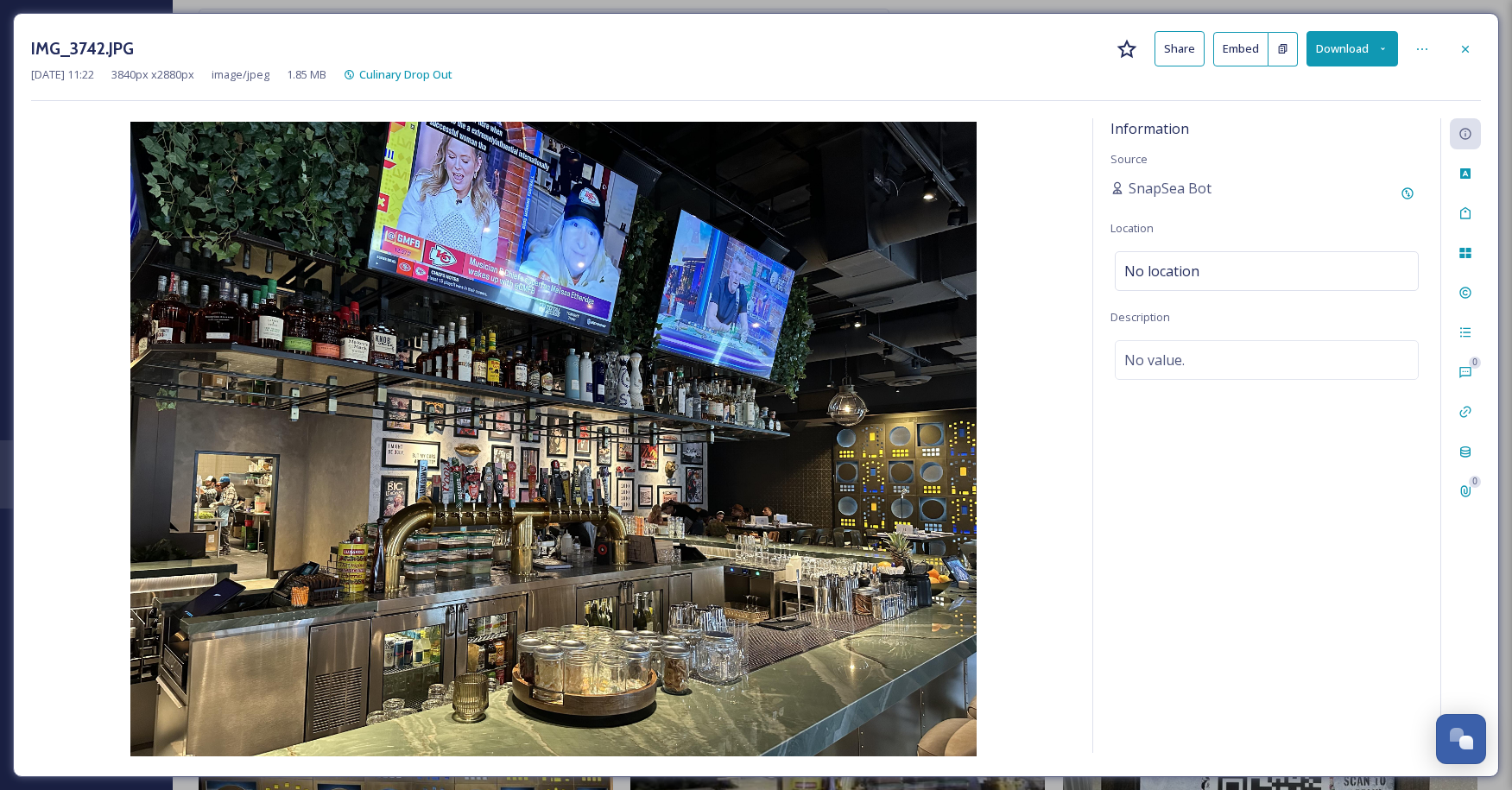
click at [1326, 198] on div "SnapSea Bot" at bounding box center [1267, 193] width 313 height 31
click at [1458, 47] on icon at bounding box center [1465, 49] width 14 height 14
